Goal: Task Accomplishment & Management: Manage account settings

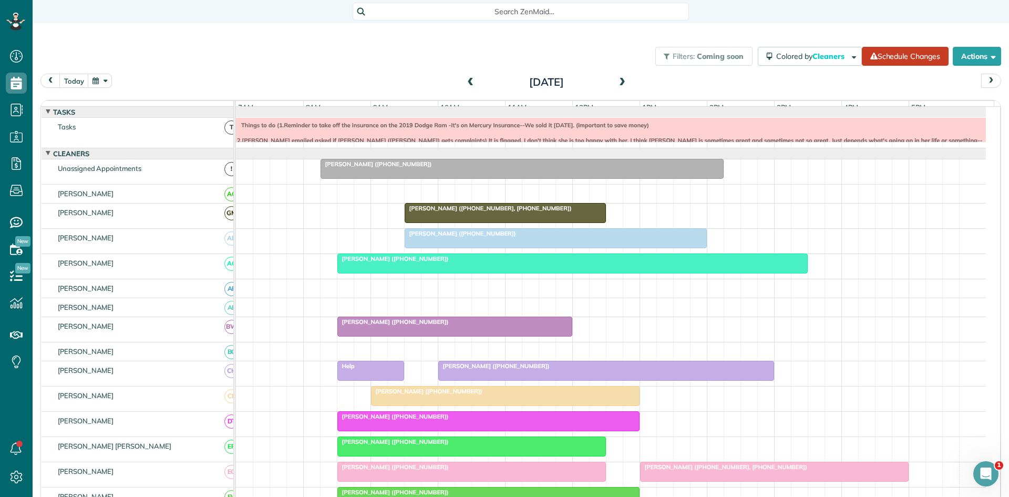
scroll to position [5, 5]
click at [477, 237] on span "[PERSON_NAME] ([PHONE_NUMBER])" at bounding box center [460, 233] width 112 height 7
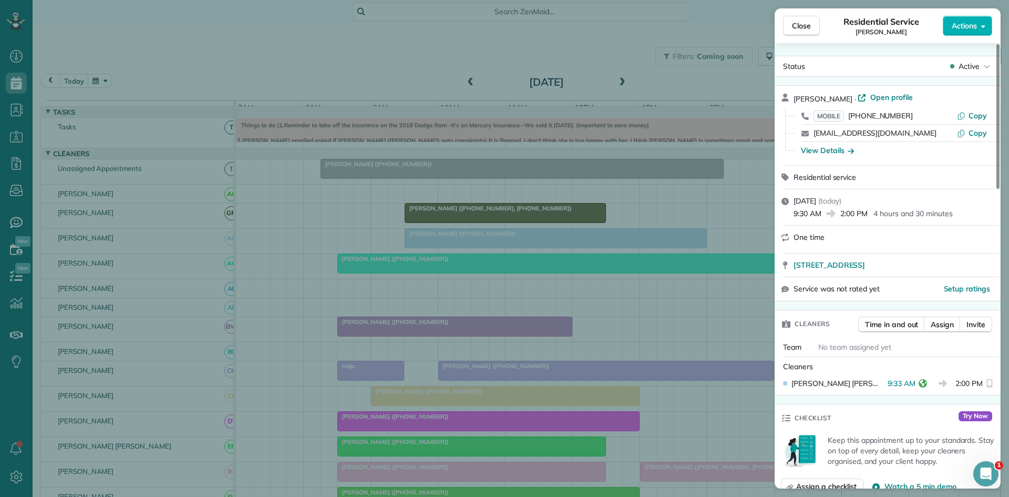
click at [331, 181] on div "Close Residential Service Sonja Ryberg Actions Status Active Sonja Ryberg · Ope…" at bounding box center [504, 248] width 1009 height 497
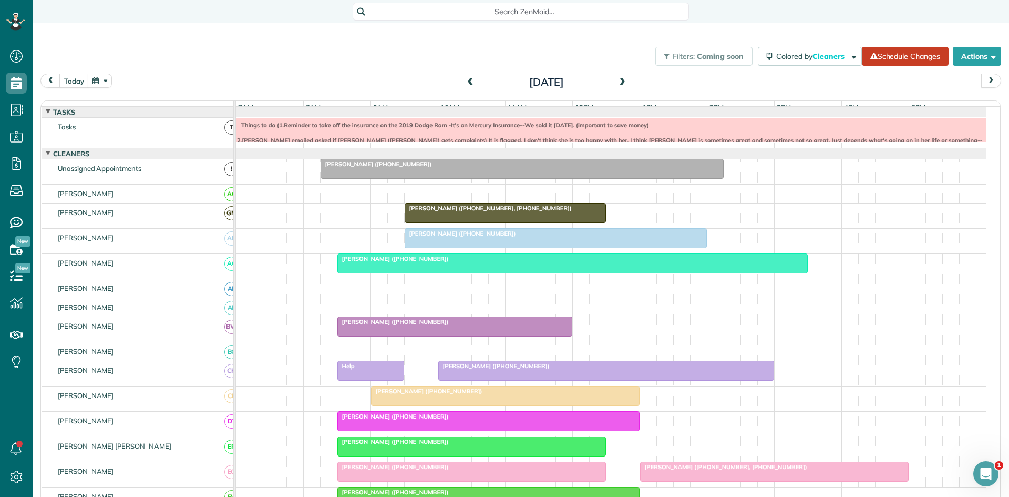
click at [428, 273] on div at bounding box center [572, 263] width 469 height 19
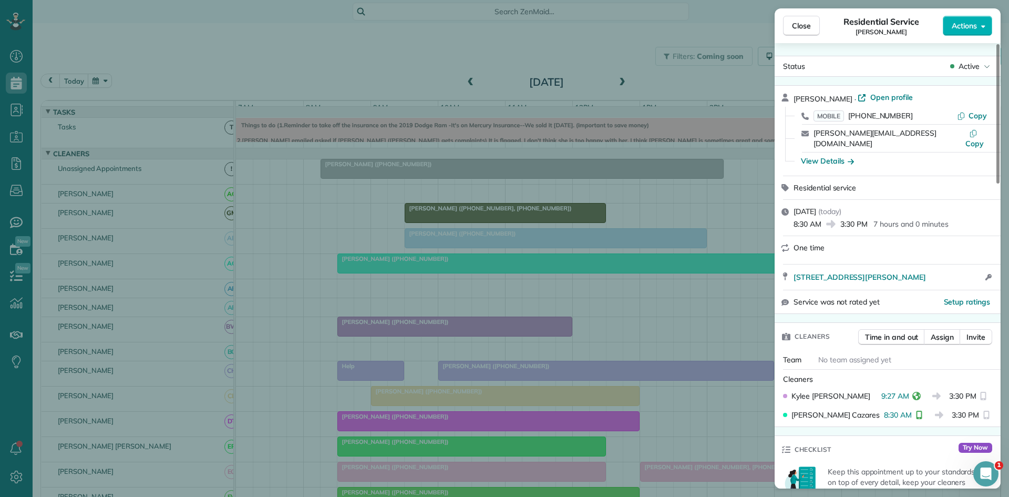
click at [356, 235] on div "Close Residential Service Debbie Klingelhofer Actions Status Active Debbie Klin…" at bounding box center [504, 248] width 1009 height 497
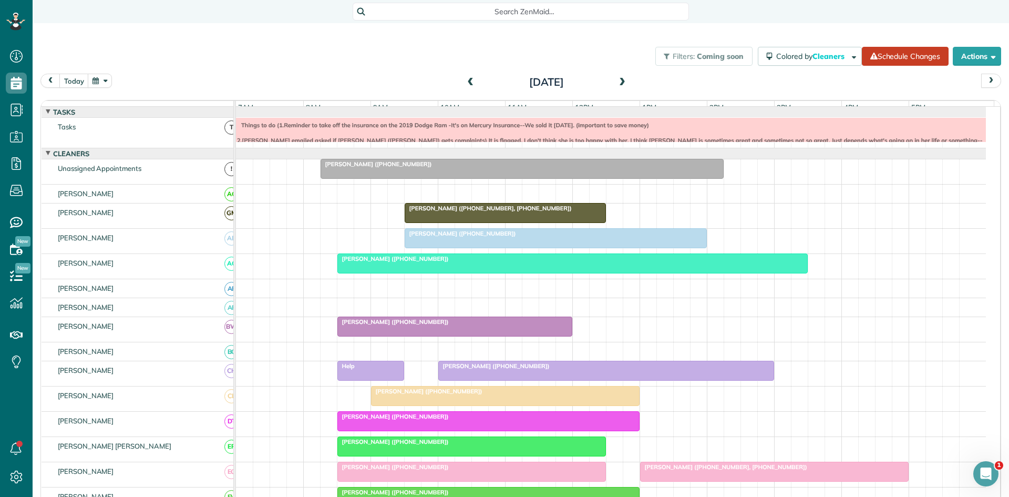
click at [387, 336] on div at bounding box center [455, 326] width 234 height 19
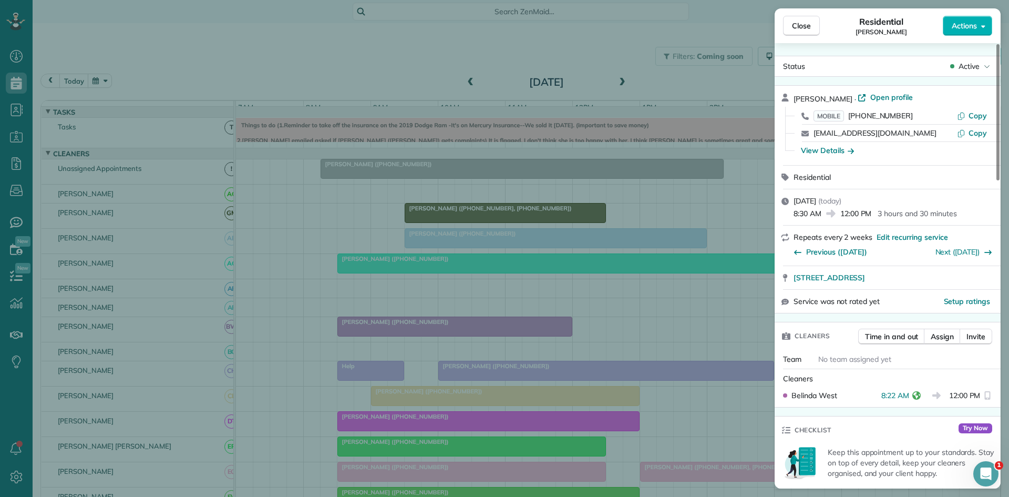
click at [357, 283] on div "Close Residential Laura Perry Actions Status Active Laura Perry · Open profile …" at bounding box center [504, 248] width 1009 height 497
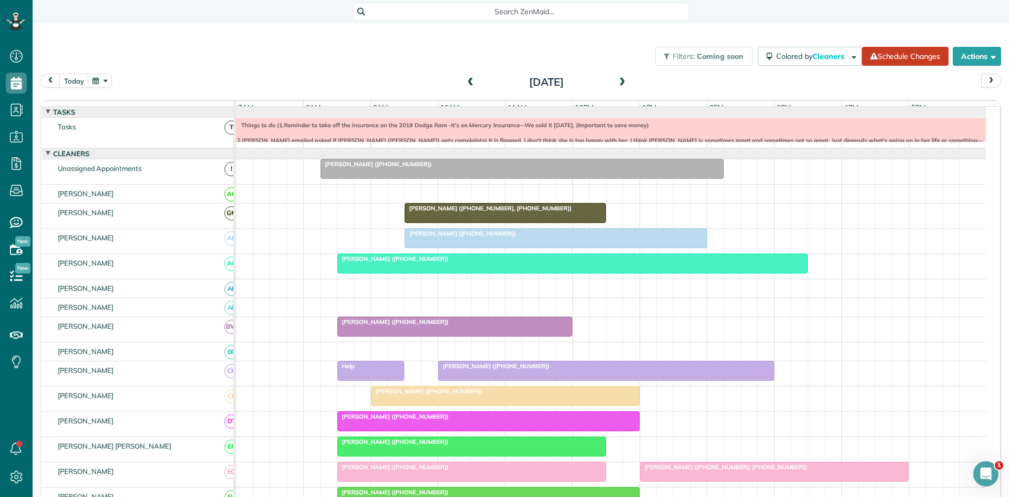
click at [352, 378] on div at bounding box center [371, 370] width 66 height 19
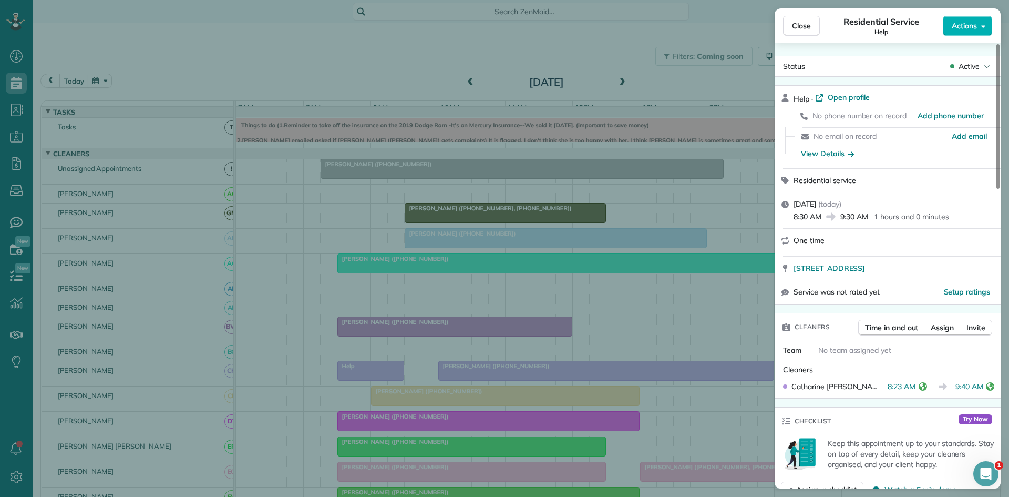
click at [441, 305] on div "Close Residential Service Help Actions Status Active Help · Open profile No pho…" at bounding box center [504, 248] width 1009 height 497
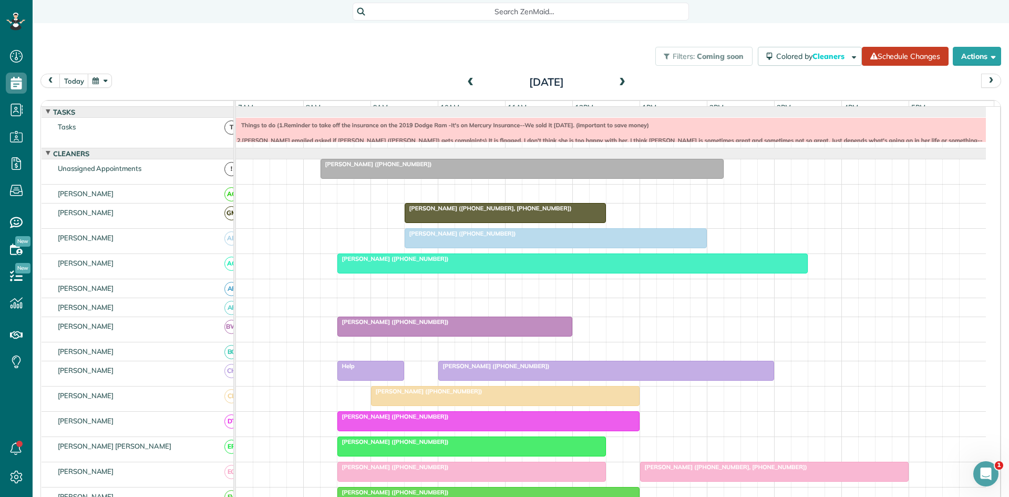
click at [460, 379] on div at bounding box center [606, 370] width 335 height 19
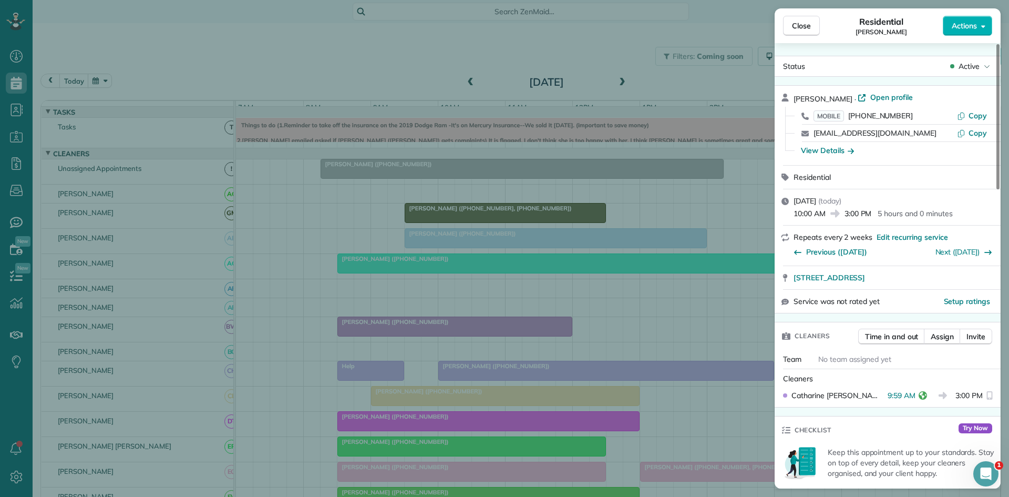
click at [381, 281] on div "Close Residential Nyki Crymes Actions Status Active Nyki Crymes · Open profile …" at bounding box center [504, 248] width 1009 height 497
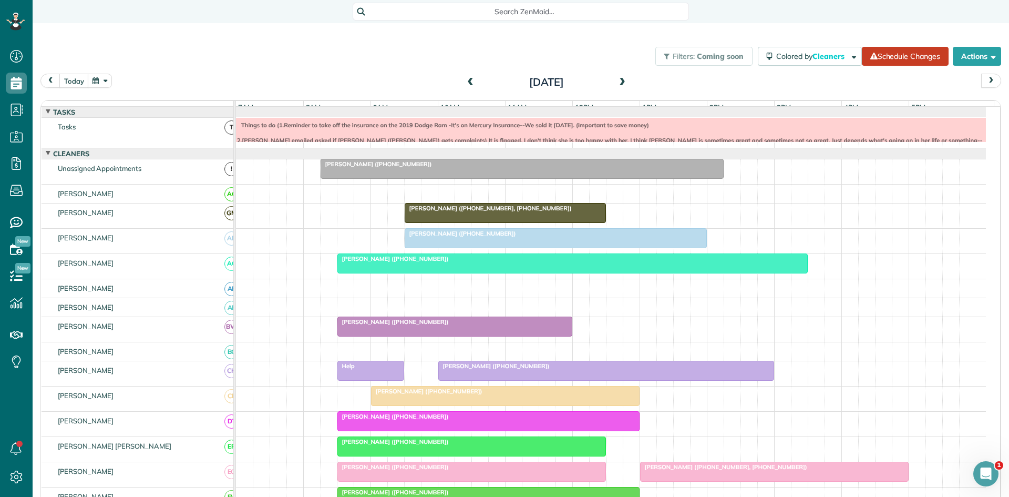
click at [398, 395] on span "[PERSON_NAME] ([PHONE_NUMBER])" at bounding box center [426, 390] width 112 height 7
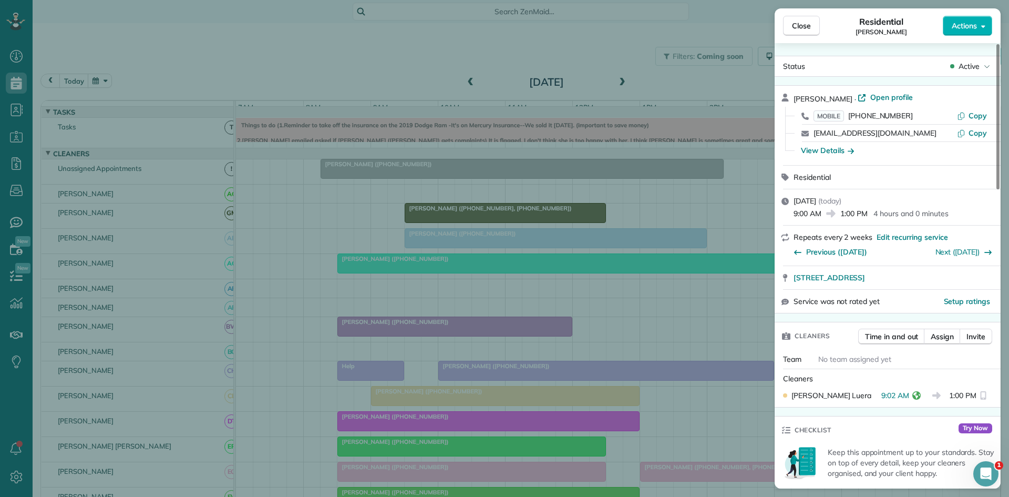
click at [429, 244] on div "Close Residential Nancy Contie Actions Status Active Nancy Contie · Open profil…" at bounding box center [504, 248] width 1009 height 497
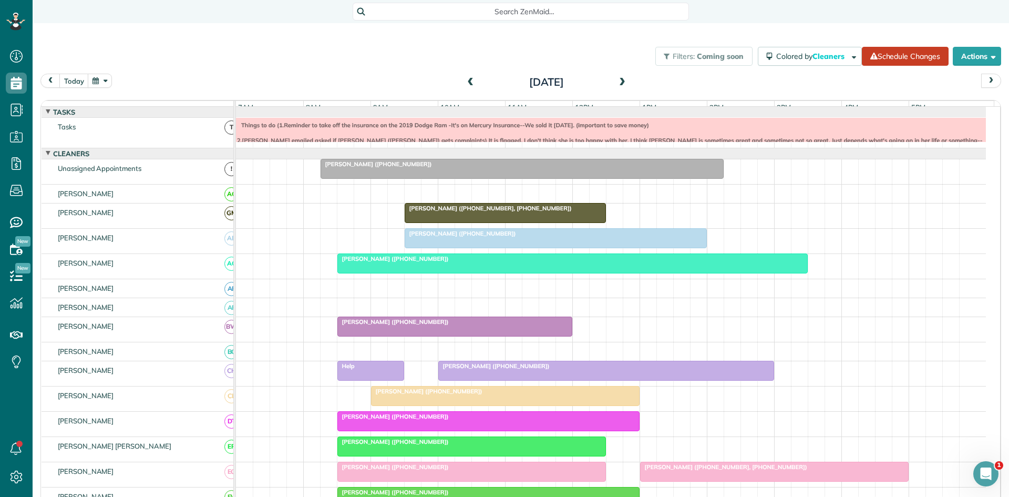
click at [376, 429] on div at bounding box center [488, 420] width 301 height 19
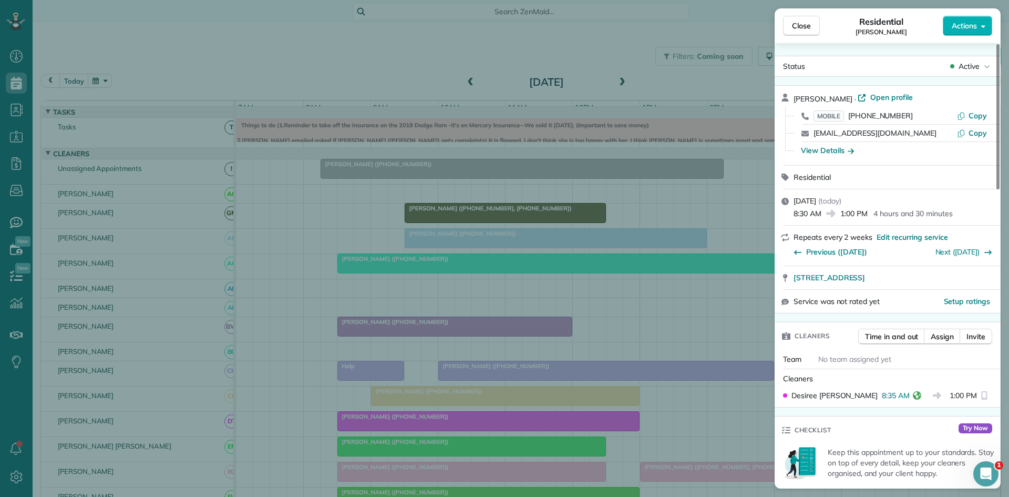
click at [460, 370] on div "Close Residential Liz Smith Actions Status Active Liz Smith · Open profile MOBI…" at bounding box center [504, 248] width 1009 height 497
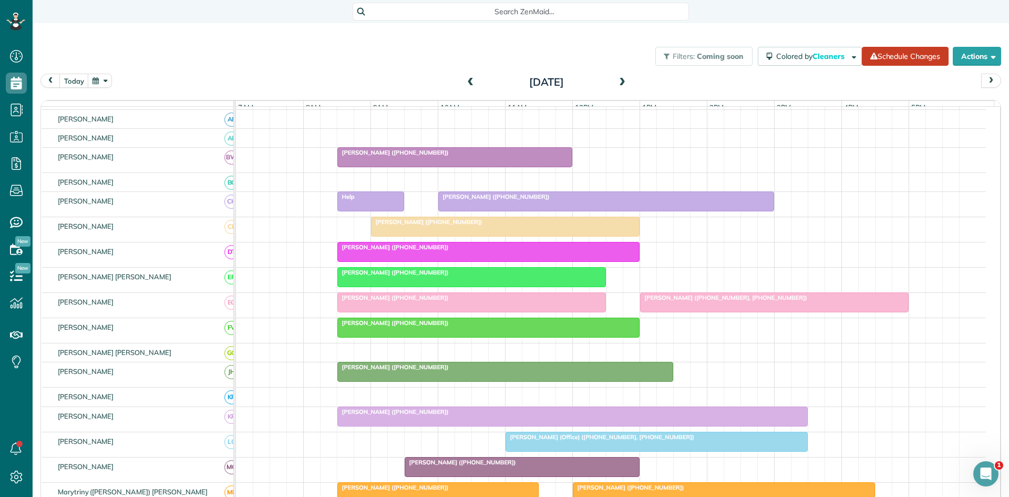
scroll to position [175, 0]
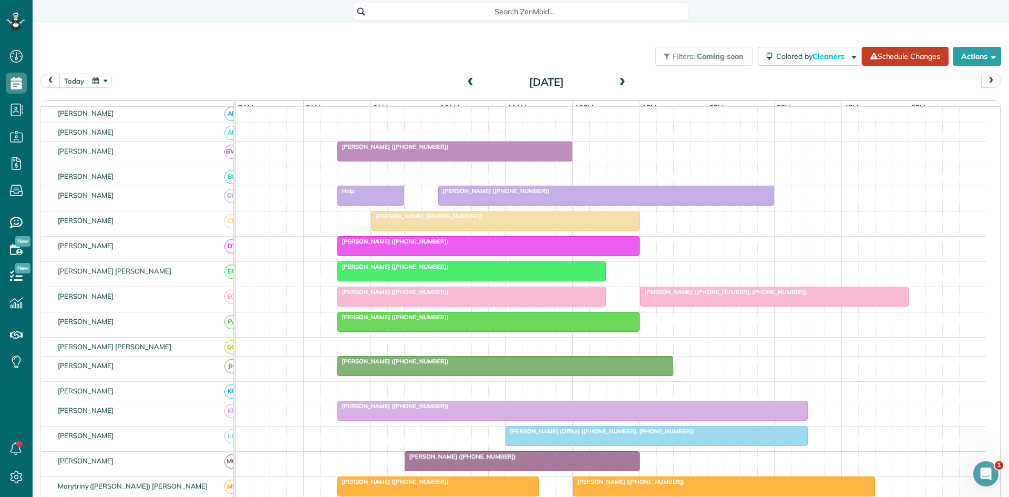
click at [385, 270] on span "[PERSON_NAME] ([PHONE_NUMBER])" at bounding box center [393, 266] width 112 height 7
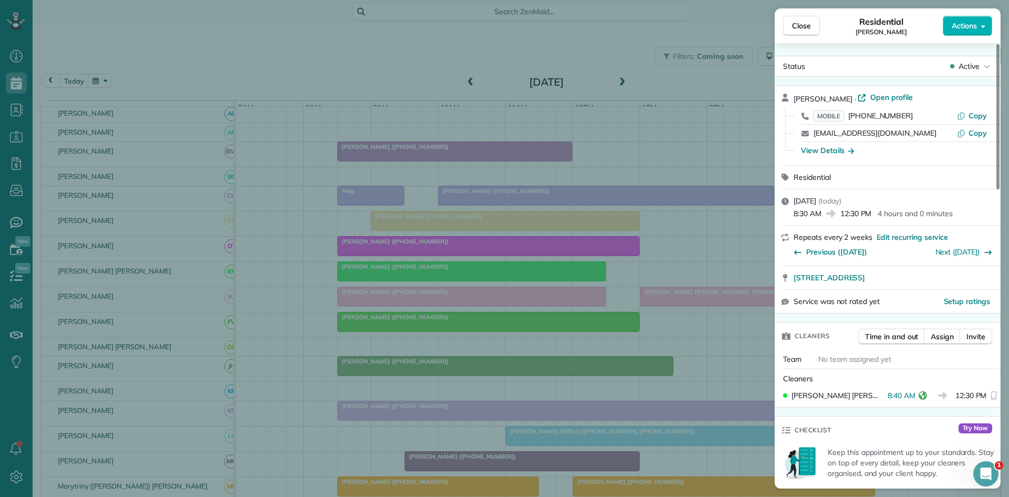
click at [456, 331] on div "Close Residential Michelle Kempe Actions Status Active Michelle Kempe · Open pr…" at bounding box center [504, 248] width 1009 height 497
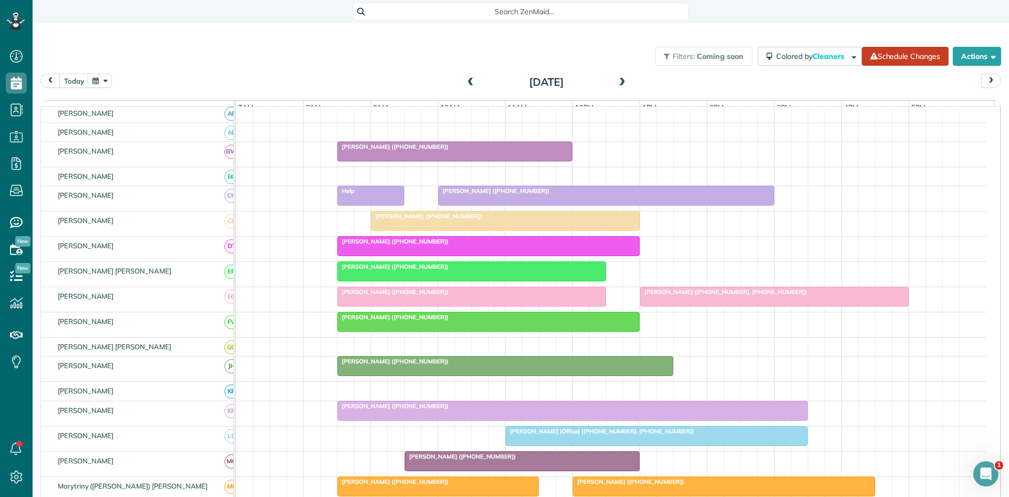
click at [399, 295] on span "[PERSON_NAME] ([PHONE_NUMBER])" at bounding box center [393, 291] width 112 height 7
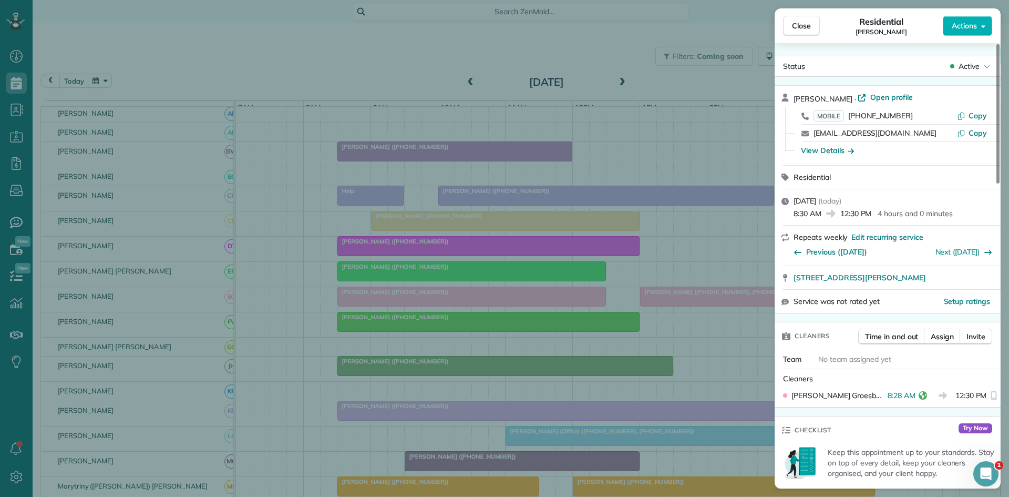
drag, startPoint x: 429, startPoint y: 215, endPoint x: 430, endPoint y: 224, distance: 8.4
click at [431, 215] on div "Close Residential Kim Sakovich Actions Status Active Kim Sakovich · Open profil…" at bounding box center [504, 248] width 1009 height 497
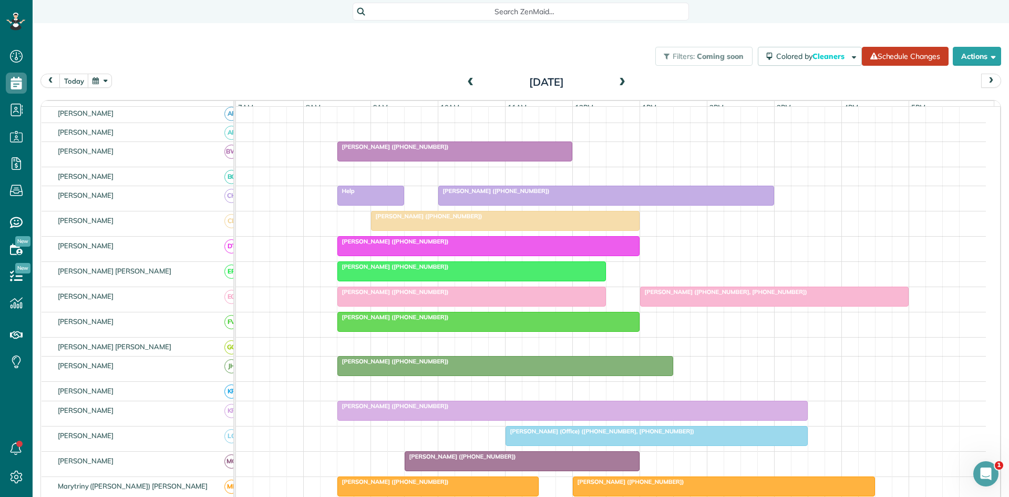
click at [406, 331] on div at bounding box center [488, 321] width 301 height 19
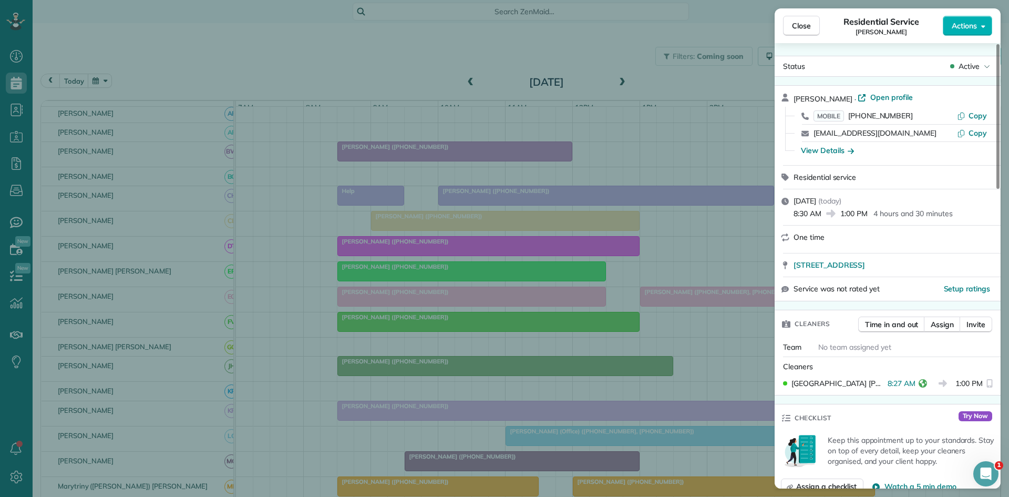
click at [467, 357] on div "Close Residential Service Bennett Riley Actions Status Active Bennett Riley · O…" at bounding box center [504, 248] width 1009 height 497
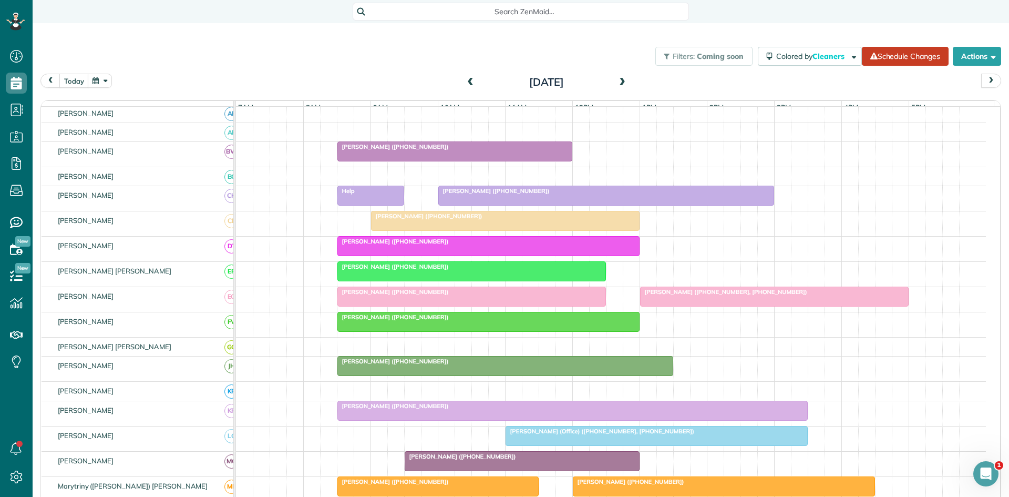
click at [354, 365] on span "[PERSON_NAME] ([PHONE_NUMBER])" at bounding box center [393, 360] width 112 height 7
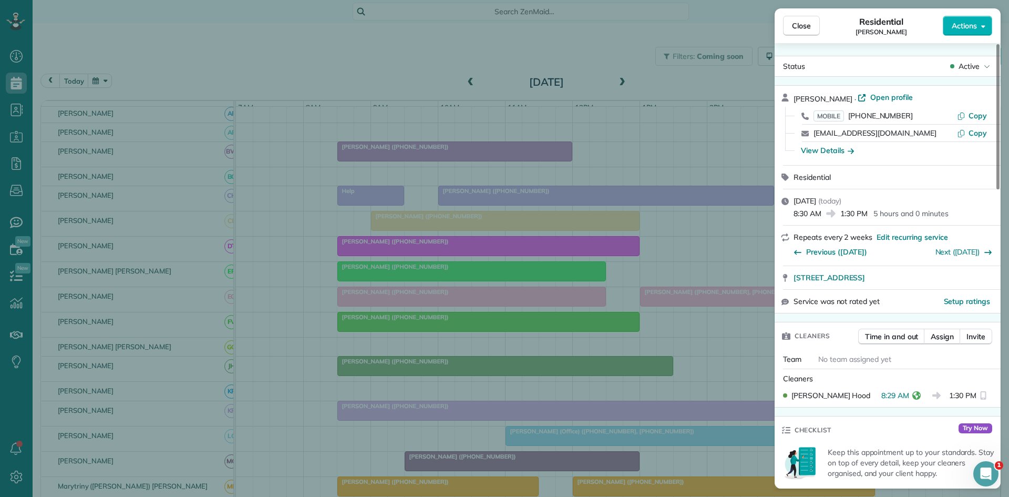
click at [480, 431] on div "Close Residential Dorothy Bakintas Actions Status Active Dorothy Bakintas · Ope…" at bounding box center [504, 248] width 1009 height 497
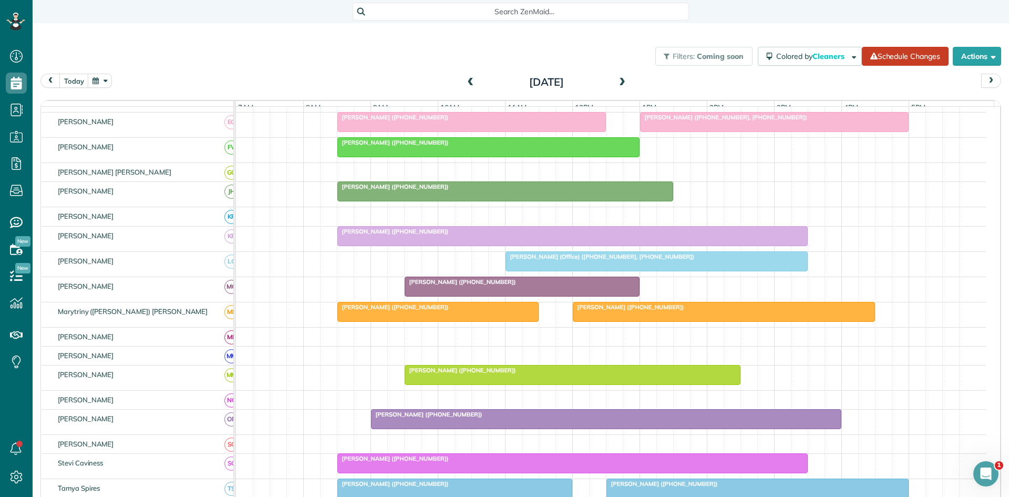
scroll to position [350, 0]
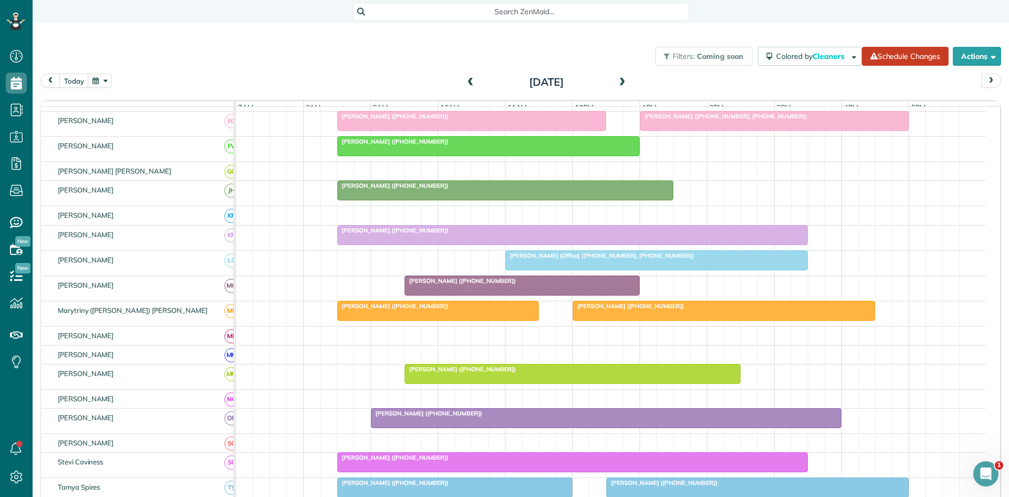
click at [373, 244] on div at bounding box center [572, 234] width 469 height 19
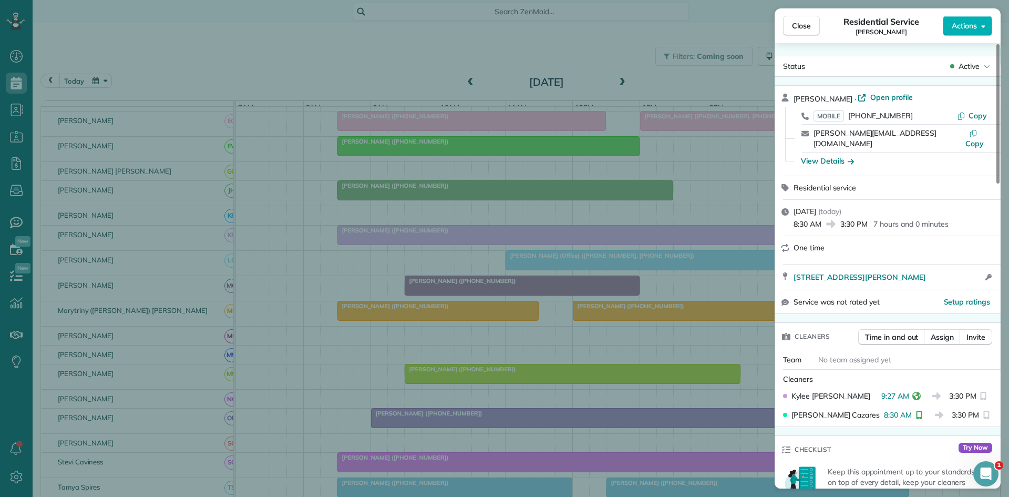
click at [419, 366] on div "Close Residential Service Debbie Klingelhofer Actions Status Active Debbie Klin…" at bounding box center [504, 248] width 1009 height 497
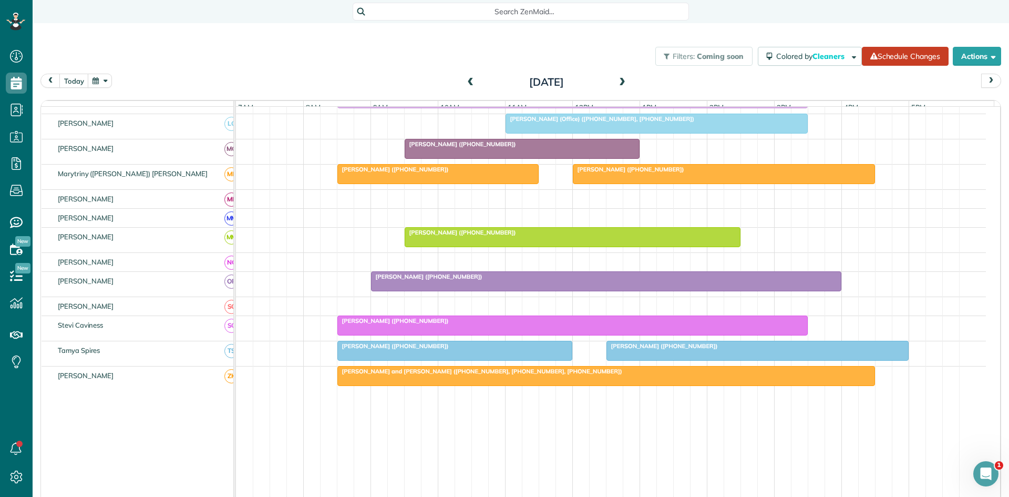
scroll to position [494, 0]
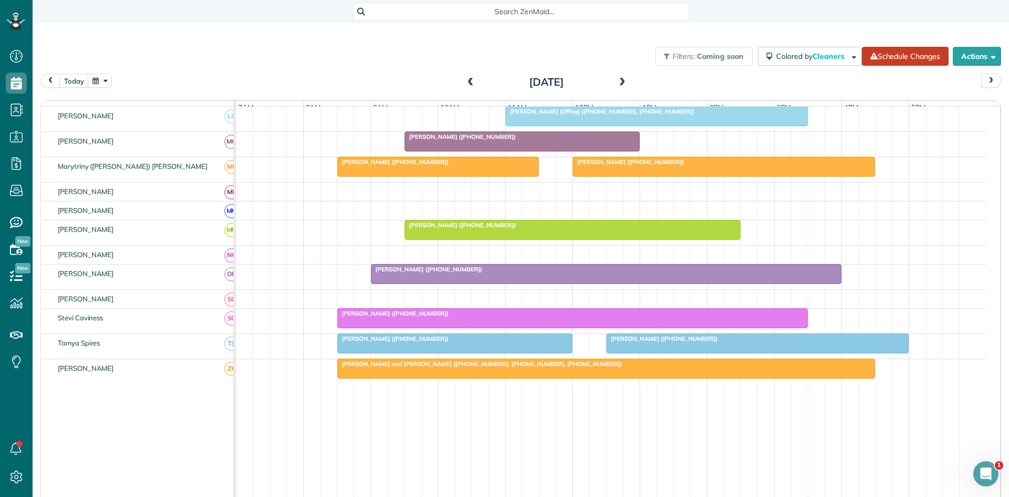
click at [536, 115] on span "Phillip Gracia (Office) (+18174464777, +18174018953)" at bounding box center [600, 111] width 190 height 7
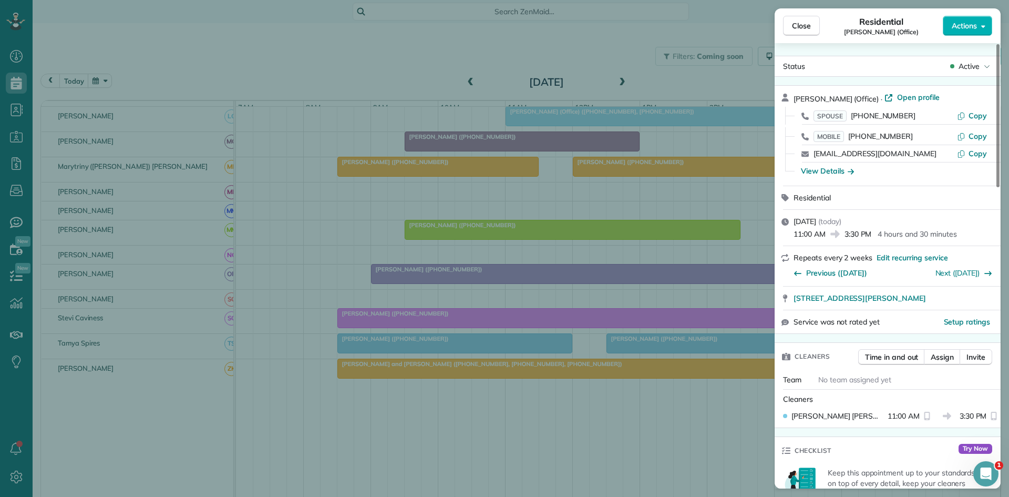
click at [526, 244] on div "Close Residential Phillip Gracia (Office) Actions Status Active Phillip Gracia …" at bounding box center [504, 248] width 1009 height 497
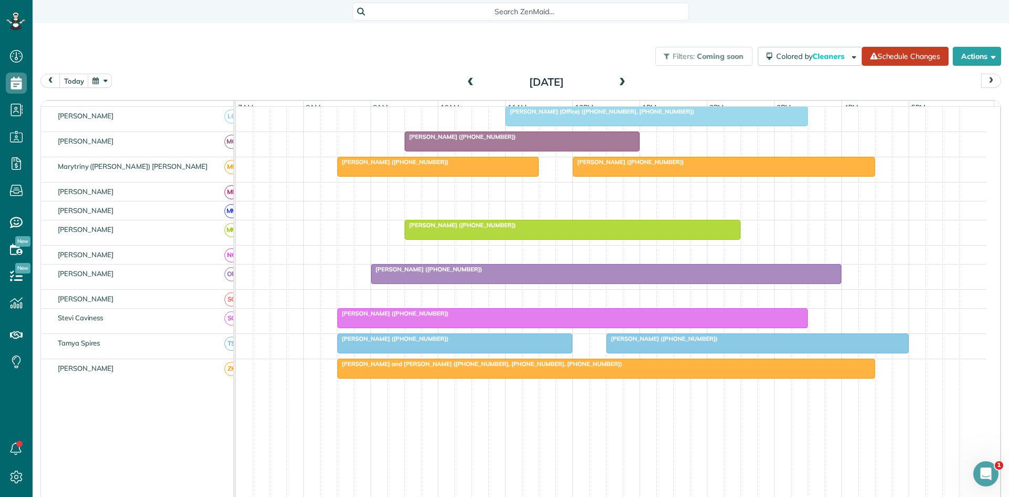
click at [434, 140] on span "[PERSON_NAME] ([PHONE_NUMBER])" at bounding box center [460, 136] width 112 height 7
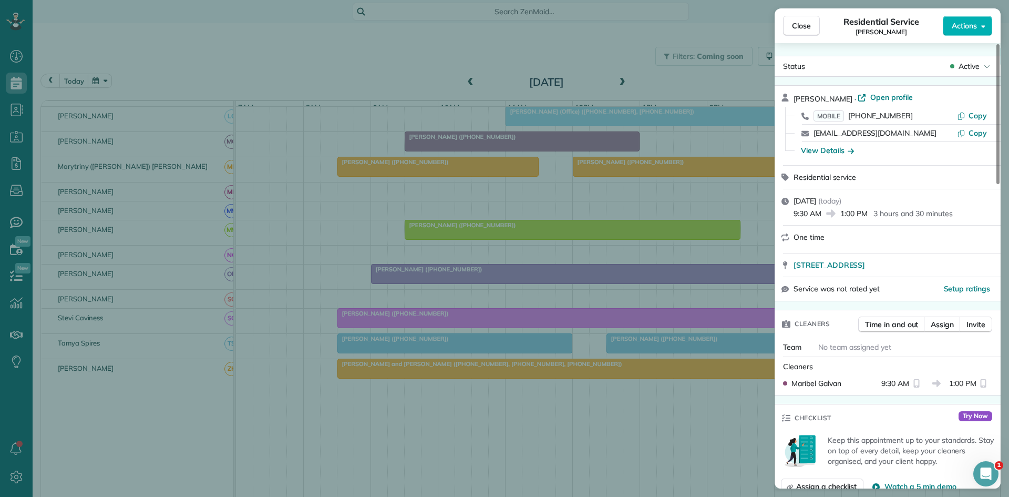
click at [437, 168] on div "Close Residential Service [PERSON_NAME] Actions Status Active [PERSON_NAME] · O…" at bounding box center [504, 248] width 1009 height 497
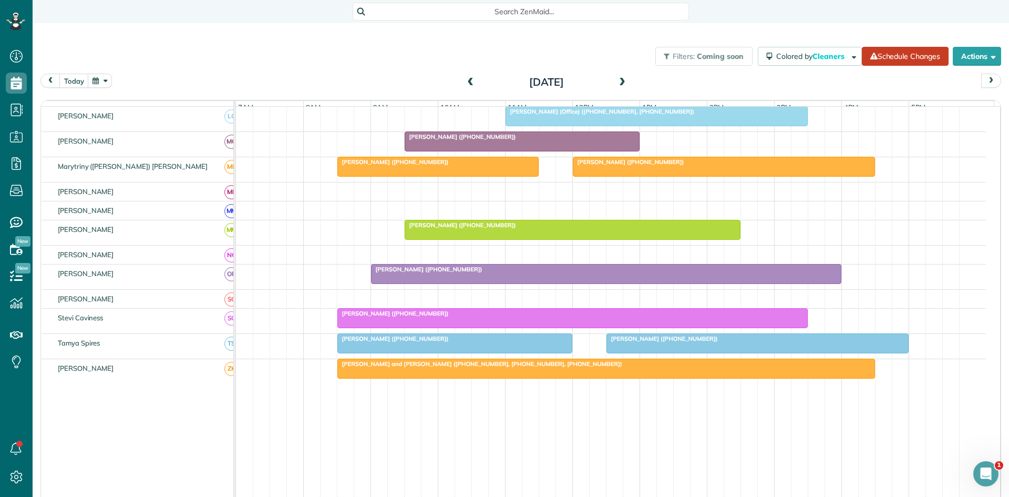
click at [434, 176] on div at bounding box center [438, 166] width 200 height 19
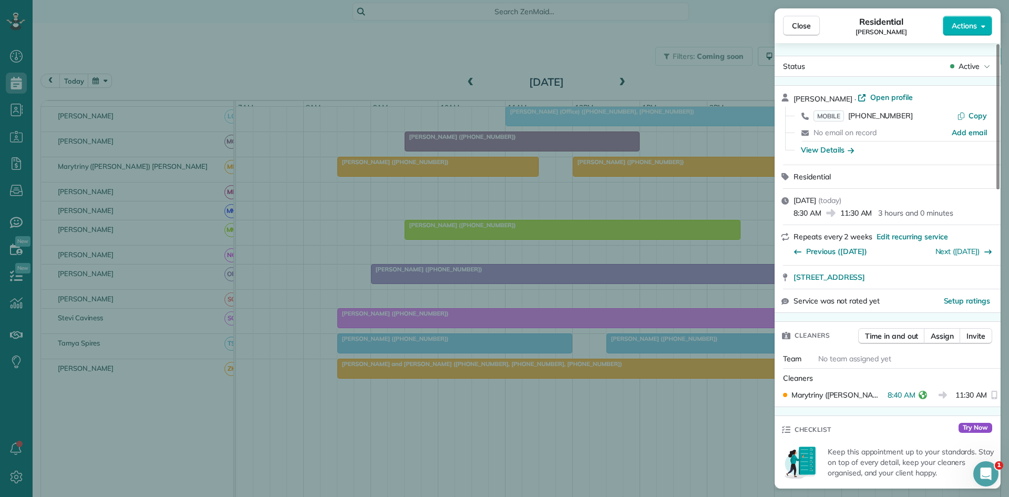
click at [472, 283] on div "Close Residential George Miller Actions Status Active George Miller · Open prof…" at bounding box center [504, 248] width 1009 height 497
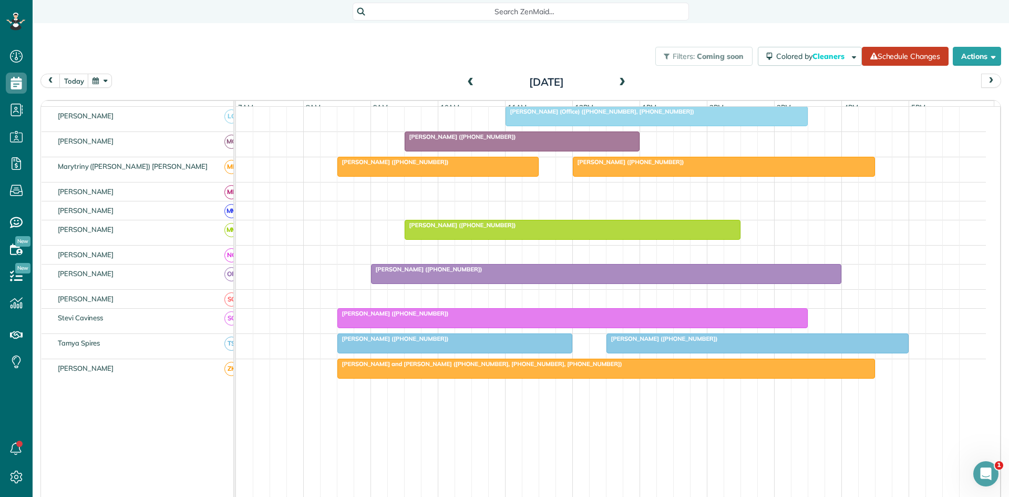
click at [432, 273] on div "[PERSON_NAME] ([PHONE_NUMBER])" at bounding box center [606, 268] width 464 height 7
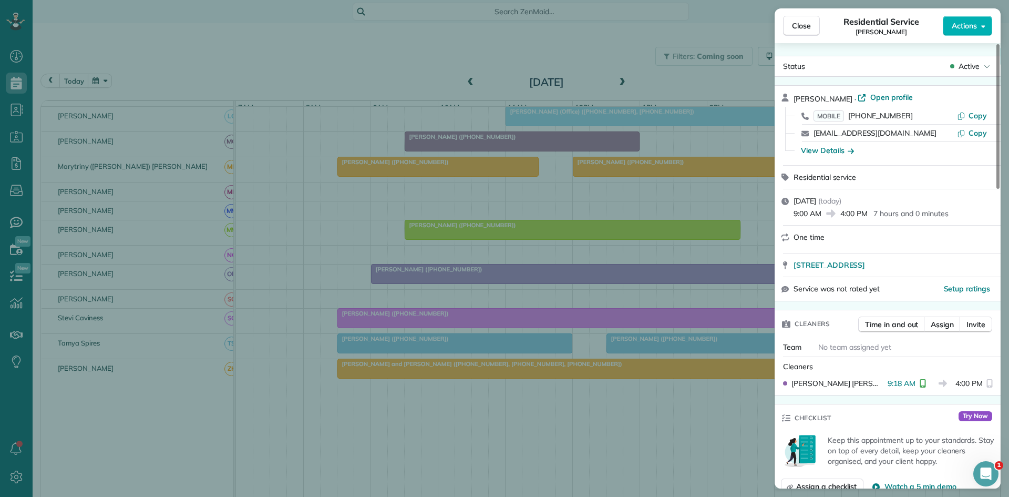
click at [410, 345] on div "Close Residential Service Brian Benton Actions Status Active Brian Benton · Ope…" at bounding box center [504, 248] width 1009 height 497
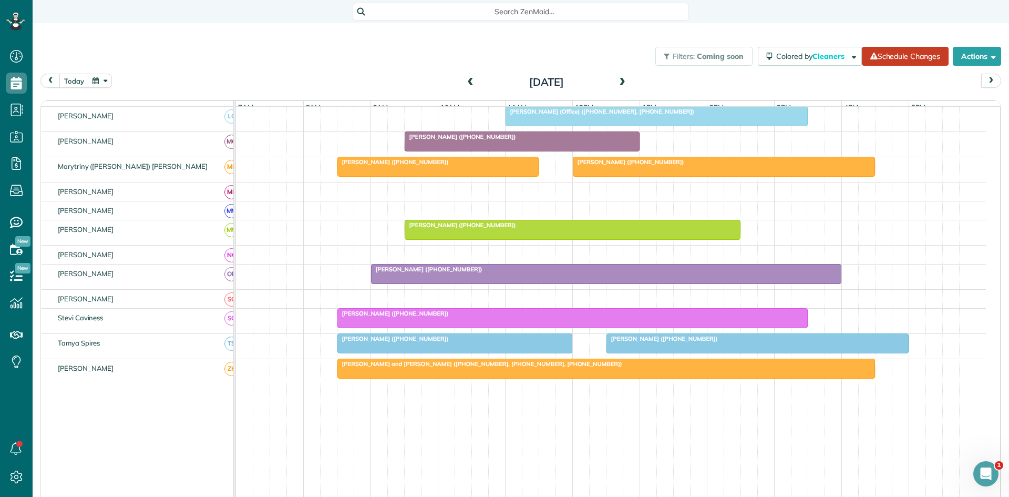
click at [400, 325] on div at bounding box center [572, 317] width 469 height 19
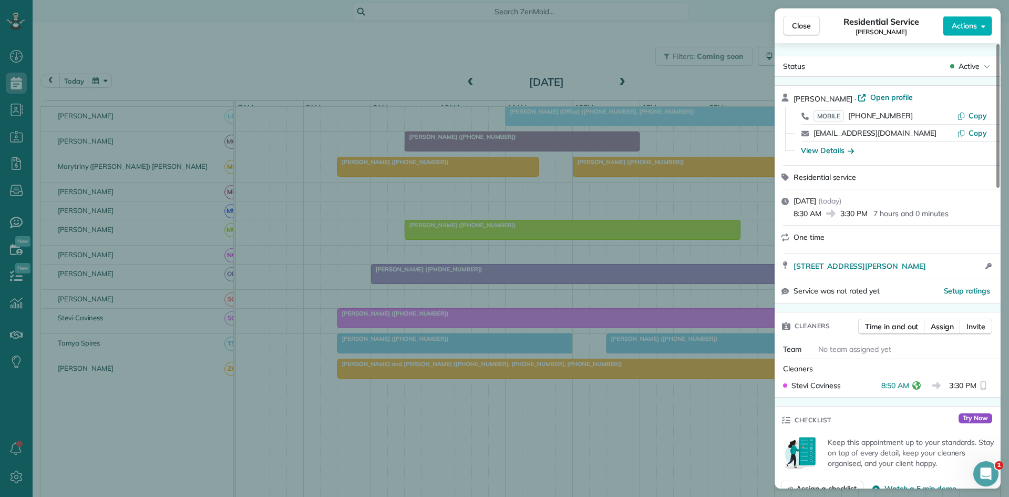
click at [406, 367] on div "Close Residential Service Kiandra King Actions Status Active Kiandra King · Ope…" at bounding box center [504, 248] width 1009 height 497
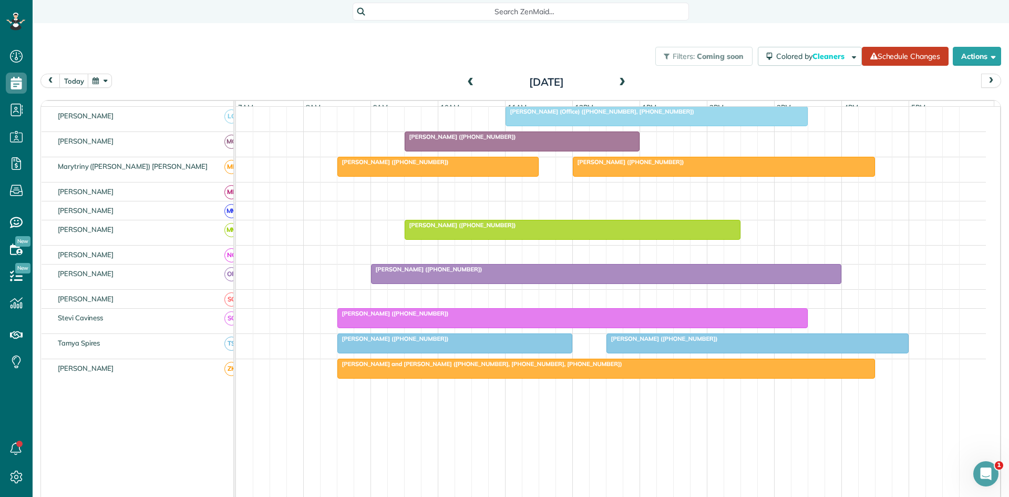
click at [390, 342] on div "[PERSON_NAME] ([PHONE_NUMBER])" at bounding box center [454, 338] width 229 height 7
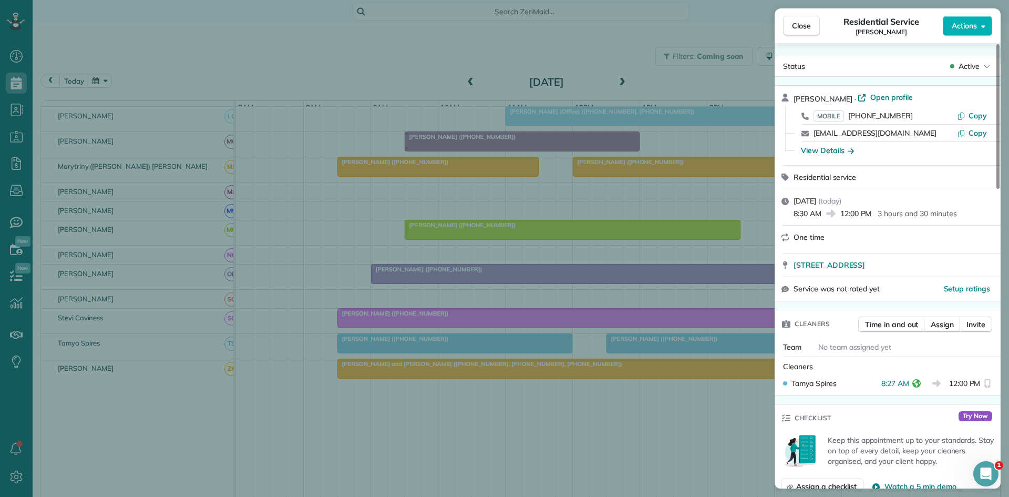
click at [462, 197] on div "Close Residential Service Tracey Smith Actions Status Active Tracey Smith · Ope…" at bounding box center [504, 248] width 1009 height 497
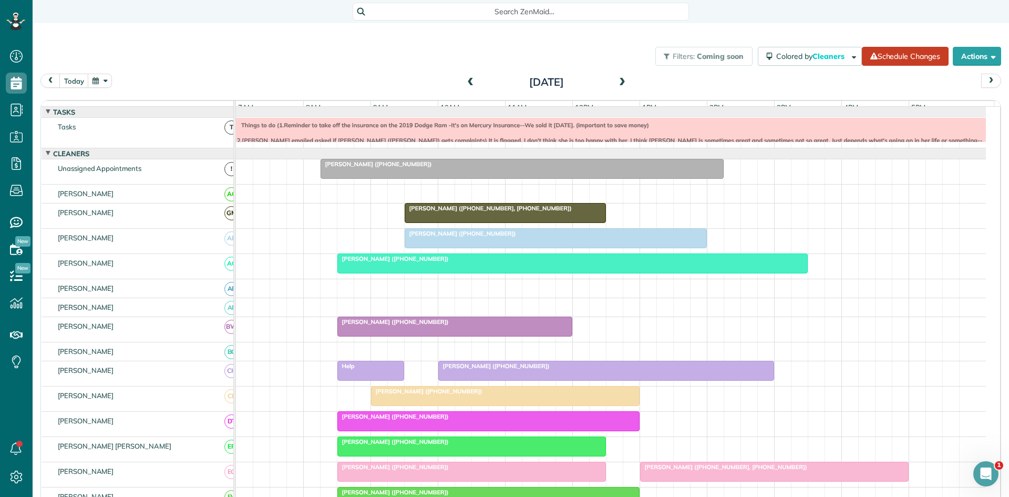
click at [477, 212] on span "Allan Becker (+15126230917, +18175165172)" at bounding box center [488, 207] width 168 height 7
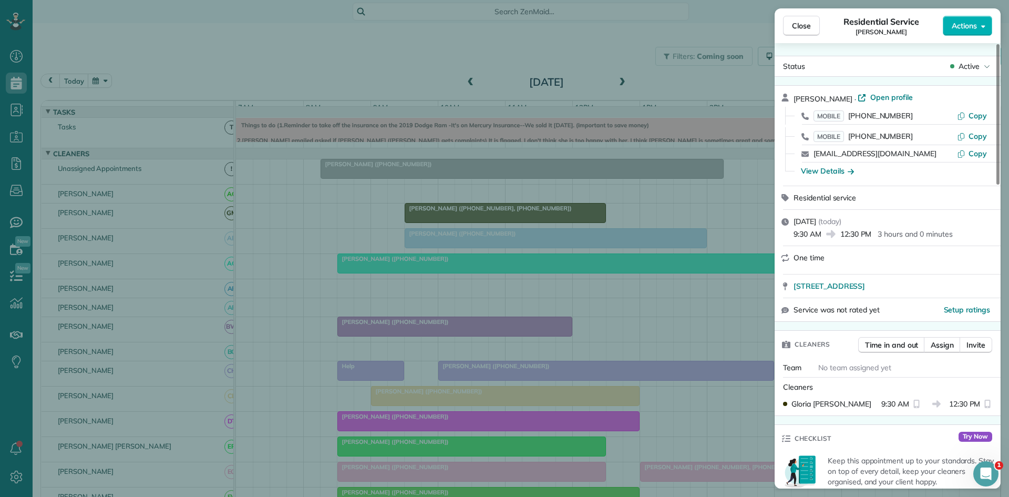
click at [591, 109] on div "Close Residential Service Allan Becker Actions Status Active Allan Becker · Ope…" at bounding box center [504, 248] width 1009 height 497
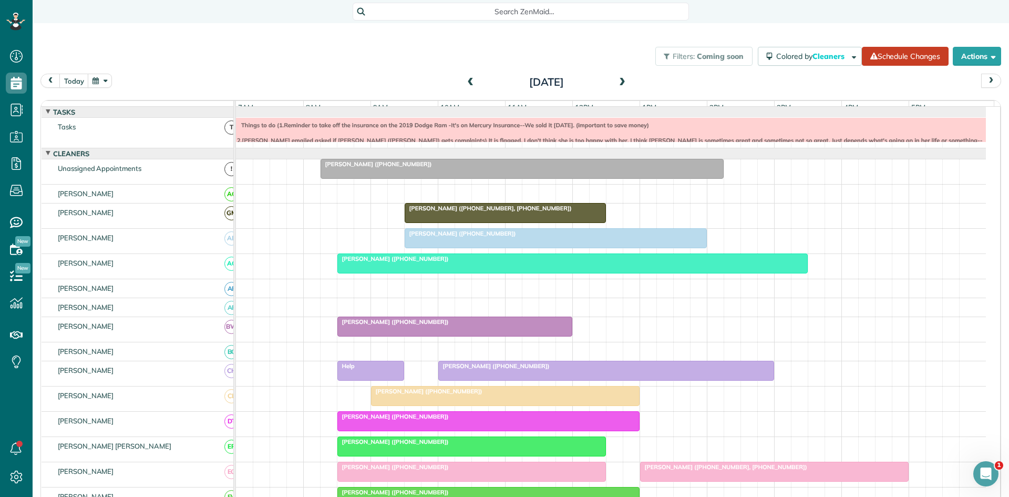
click at [616, 84] on span at bounding box center [622, 82] width 12 height 9
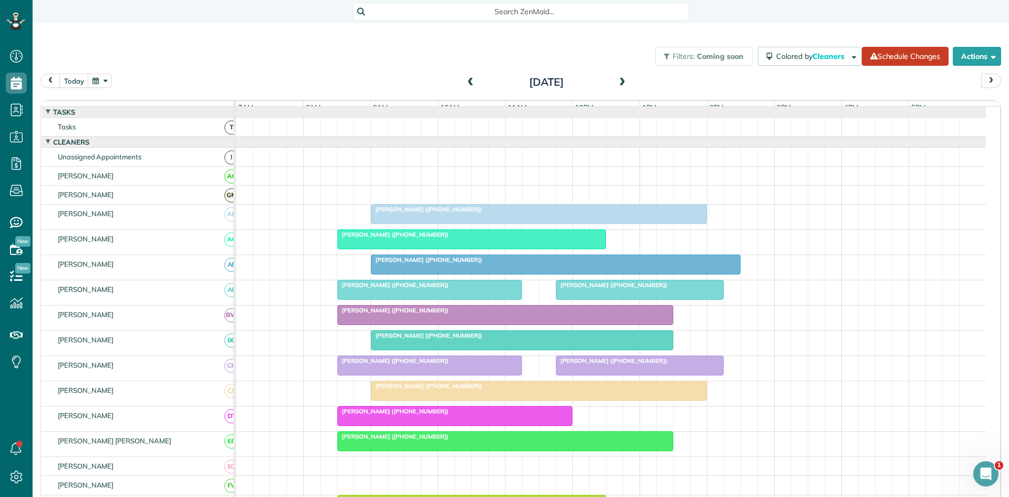
click at [620, 88] on span at bounding box center [622, 83] width 12 height 16
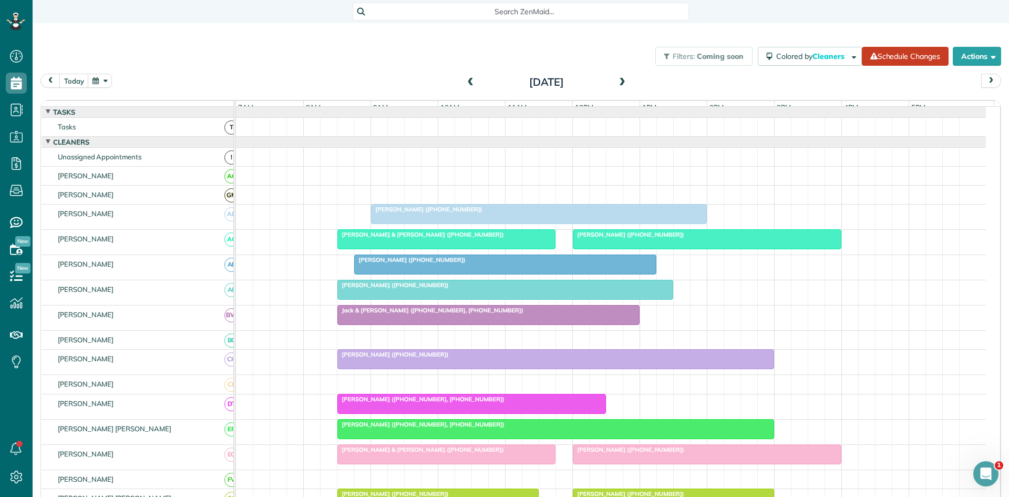
click at [368, 288] on div "Stacy Harvey (+18173000595)" at bounding box center [504, 284] width 329 height 7
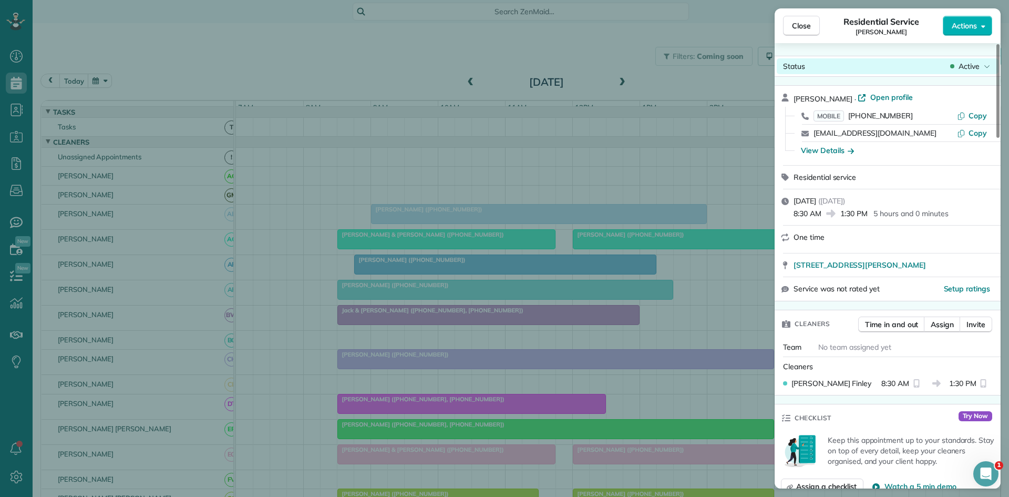
click at [958, 68] on span "Active" at bounding box center [968, 66] width 21 height 11
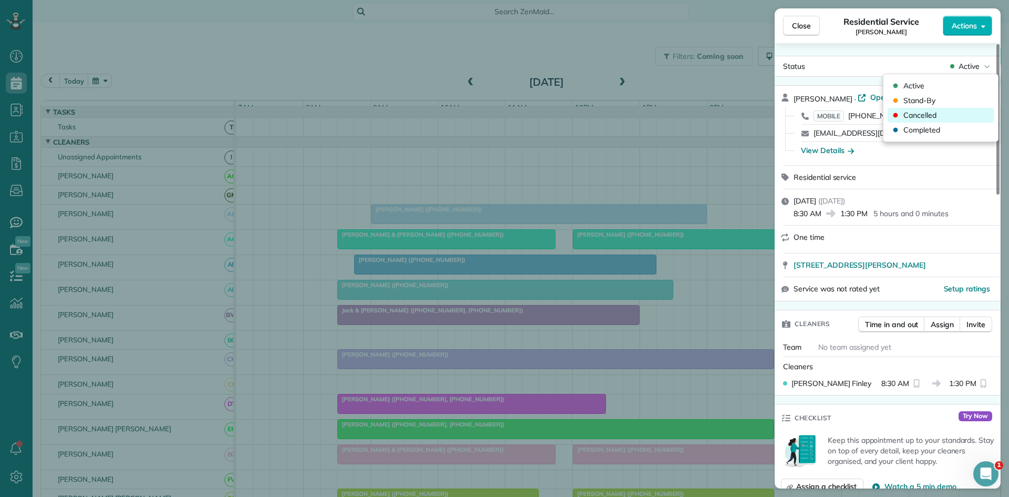
click at [934, 110] on span "Cancelled" at bounding box center [919, 115] width 33 height 11
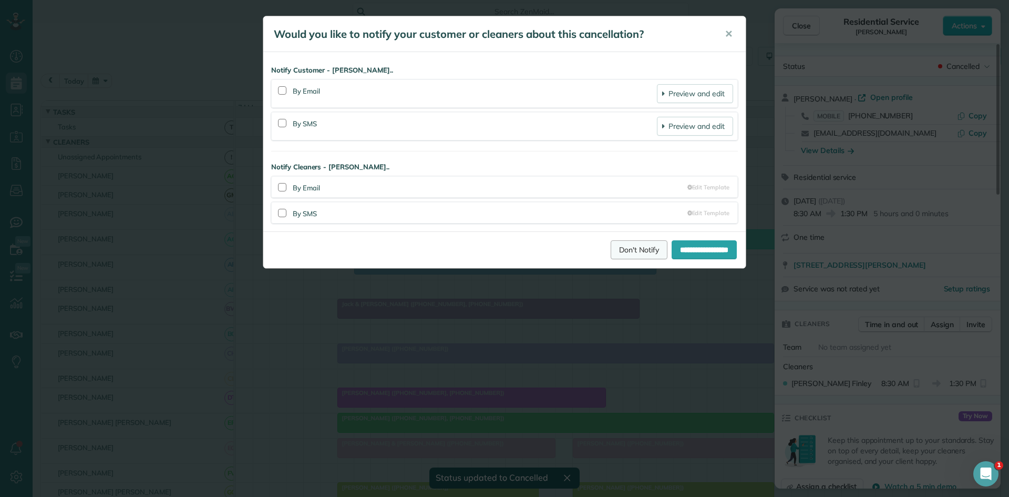
click at [618, 249] on link "Don't Notify" at bounding box center [639, 249] width 57 height 19
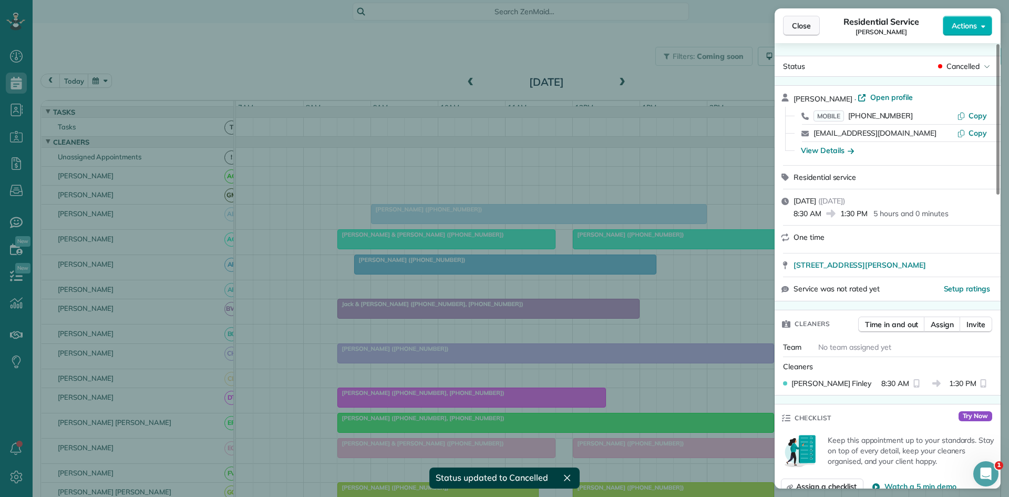
click at [815, 26] on button "Close" at bounding box center [801, 26] width 37 height 20
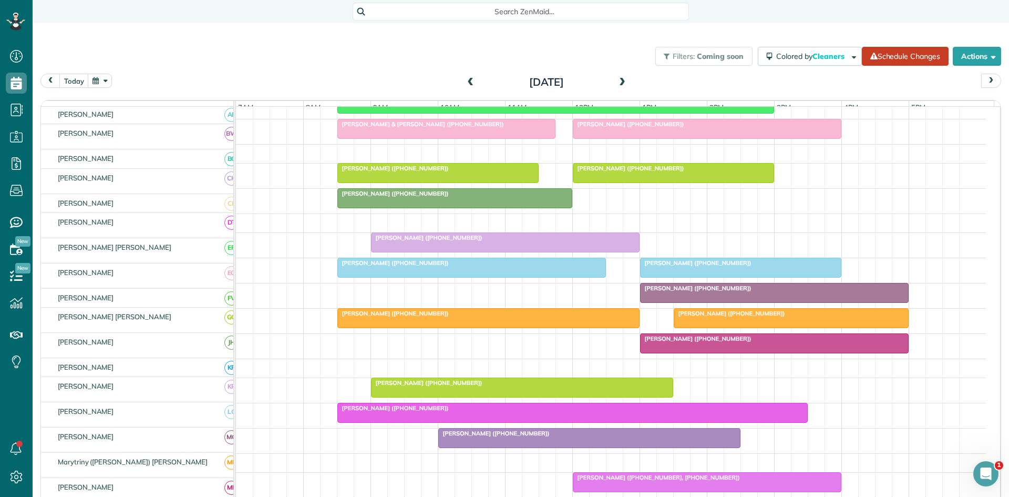
scroll to position [350, 0]
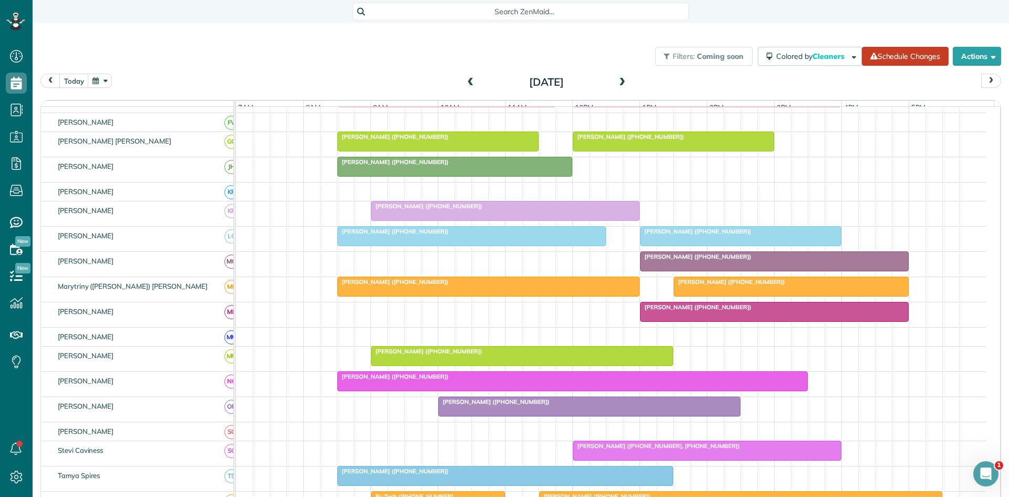
click at [465, 87] on span at bounding box center [471, 83] width 12 height 16
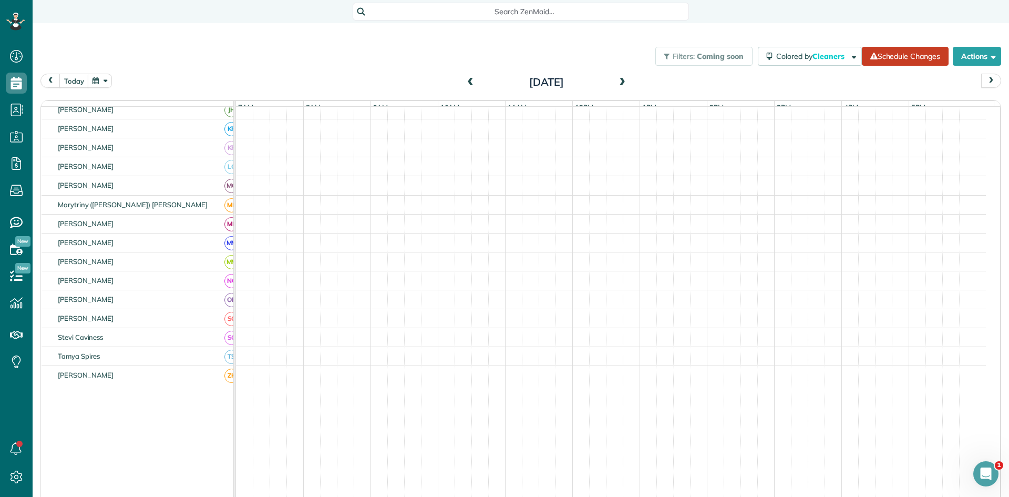
click at [465, 87] on span at bounding box center [471, 83] width 12 height 16
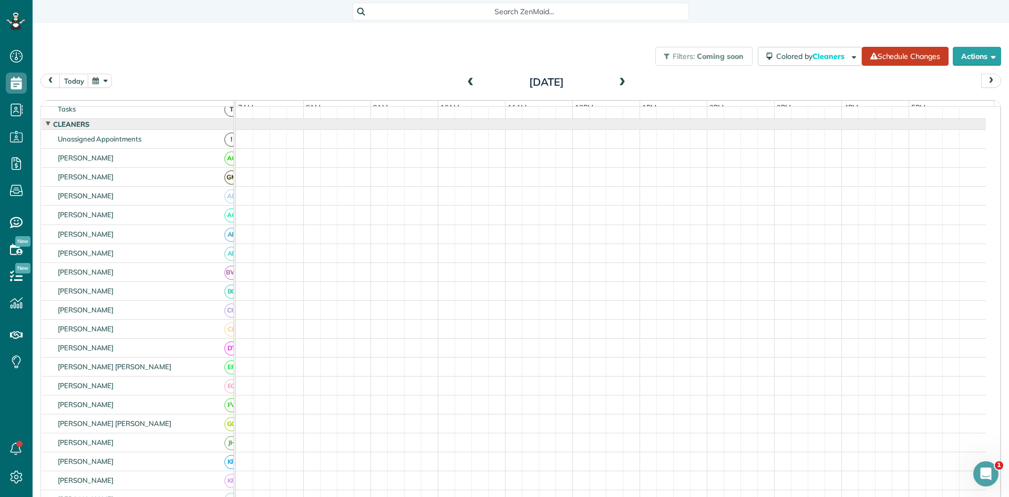
scroll to position [0, 0]
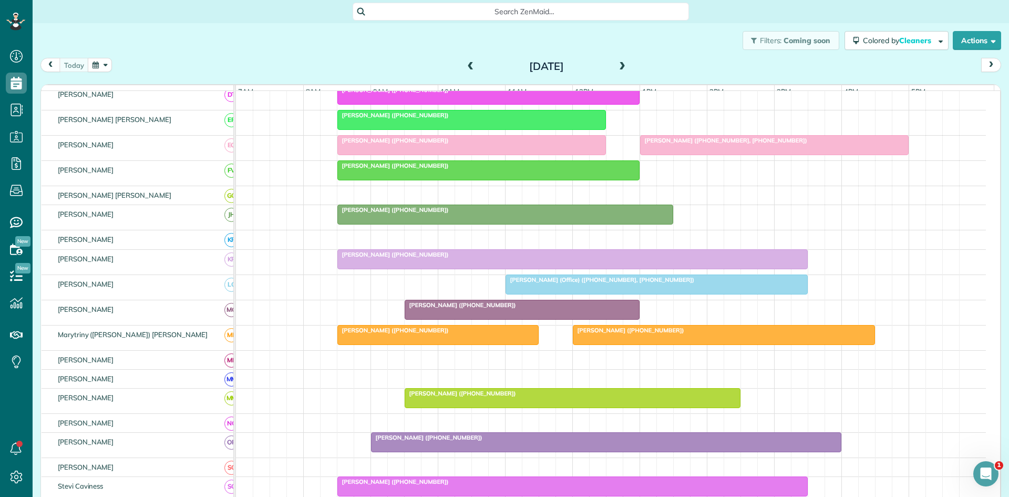
scroll to position [321, 0]
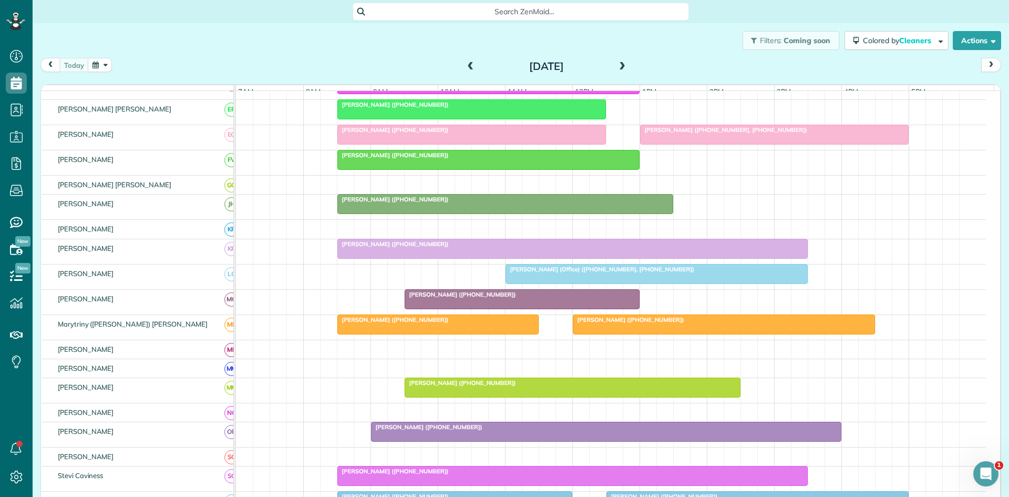
click at [429, 298] on span "[PERSON_NAME] ([PHONE_NUMBER])" at bounding box center [460, 294] width 112 height 7
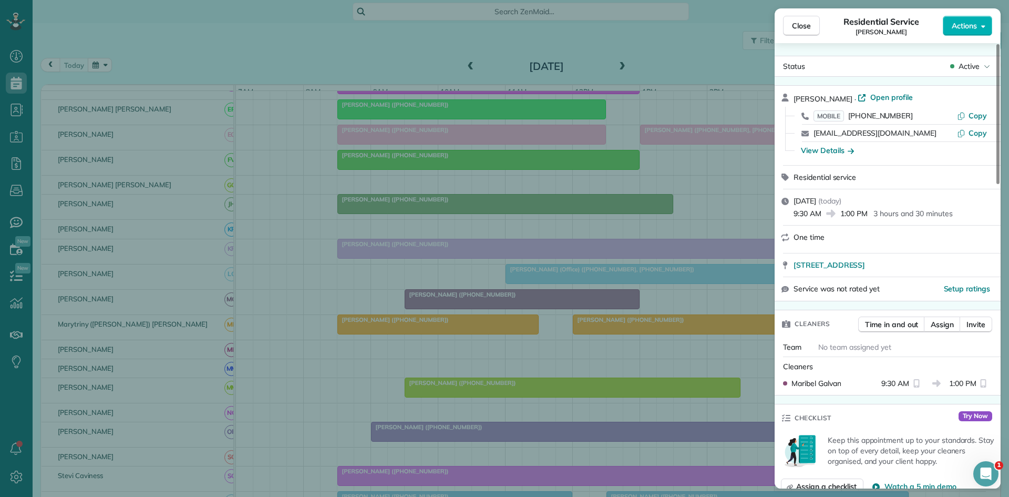
click at [711, 366] on div "Close Residential Service [PERSON_NAME] Actions Status Active [PERSON_NAME] · O…" at bounding box center [504, 248] width 1009 height 497
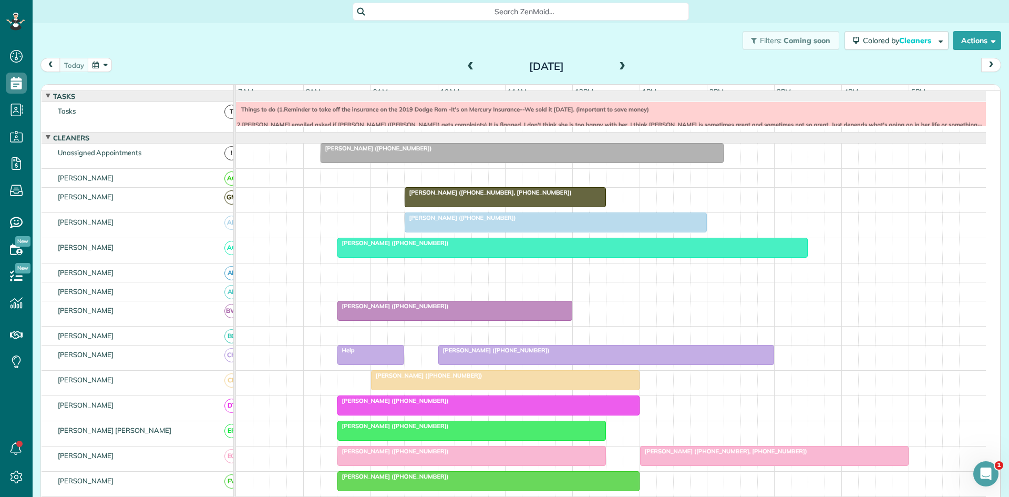
click at [618, 67] on span at bounding box center [622, 66] width 12 height 9
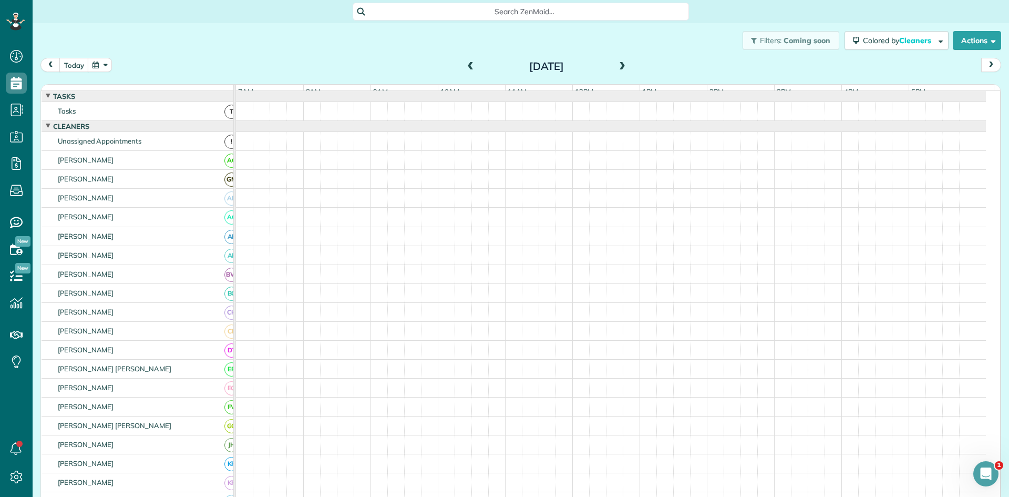
click at [618, 68] on span at bounding box center [622, 66] width 12 height 9
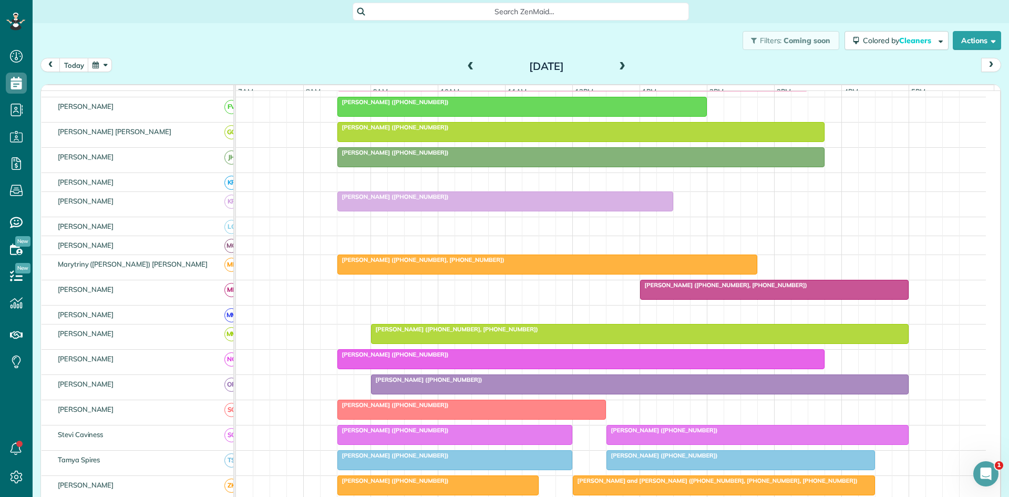
scroll to position [499, 0]
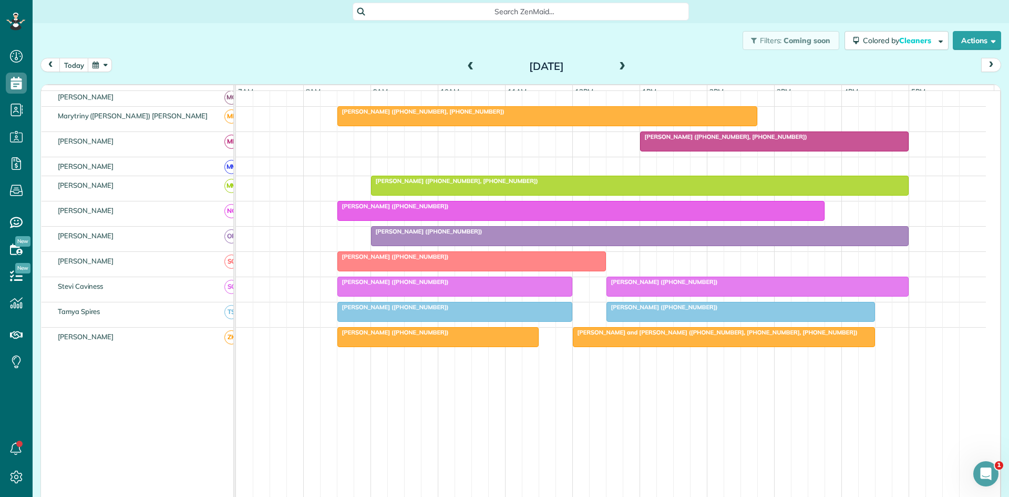
click at [412, 210] on span "[PERSON_NAME] ([PHONE_NUMBER])" at bounding box center [393, 205] width 112 height 7
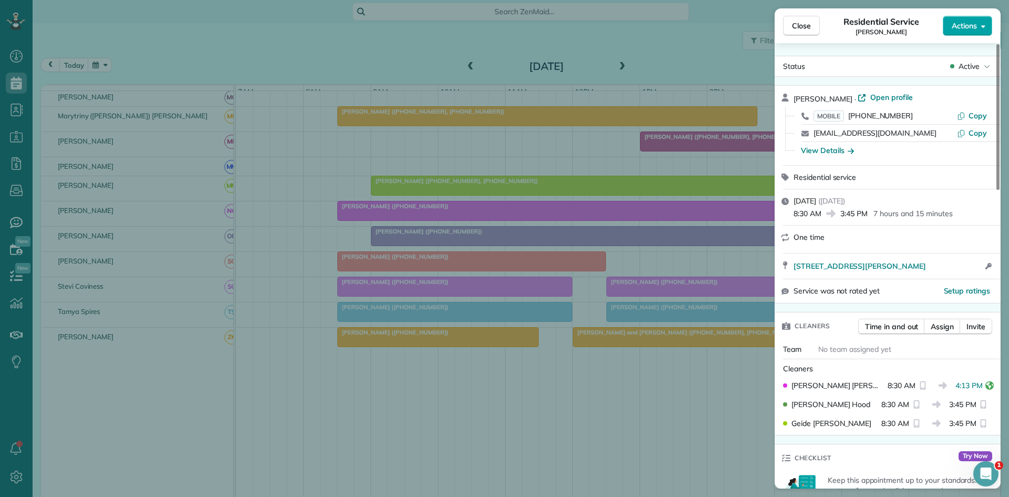
click at [968, 23] on span "Actions" at bounding box center [964, 25] width 25 height 11
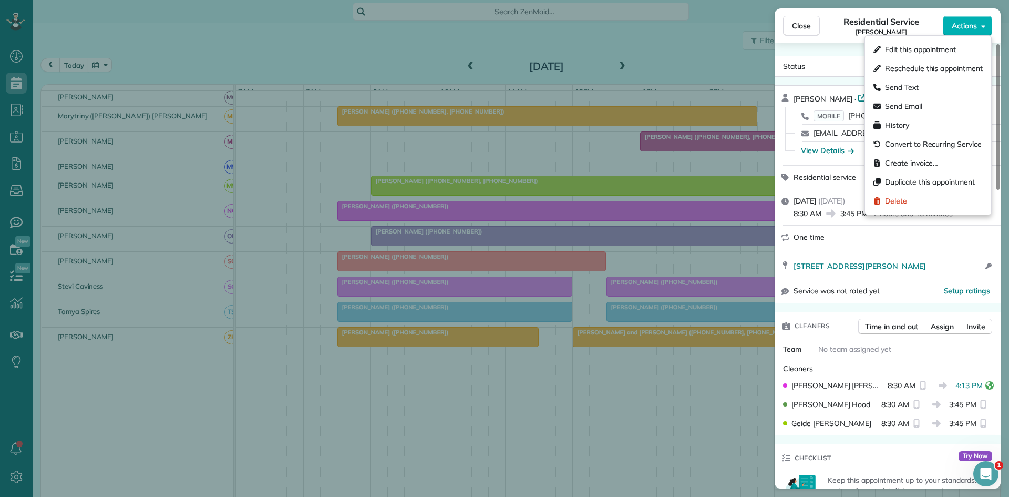
click at [861, 56] on div "Status Active" at bounding box center [887, 66] width 226 height 21
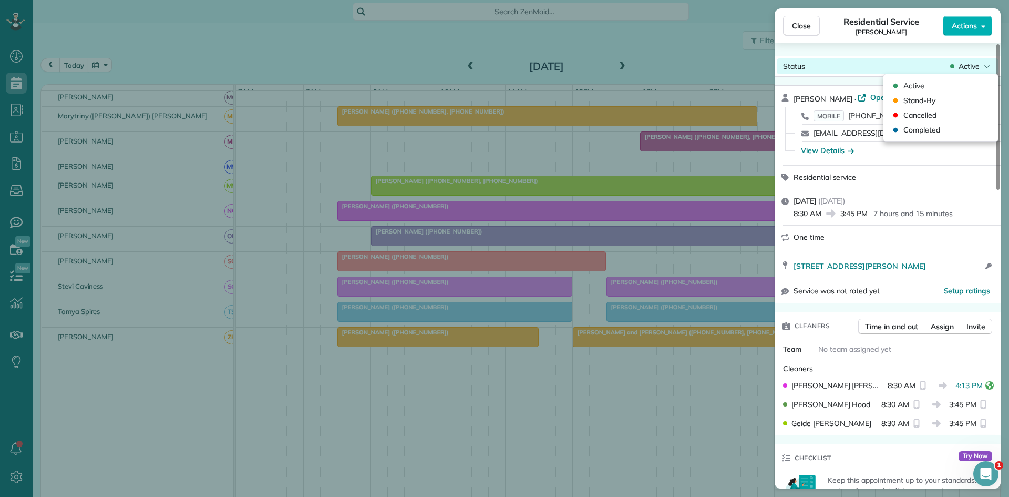
click at [962, 65] on span "Active" at bounding box center [968, 66] width 21 height 11
click at [917, 113] on span "Cancelled" at bounding box center [919, 115] width 33 height 11
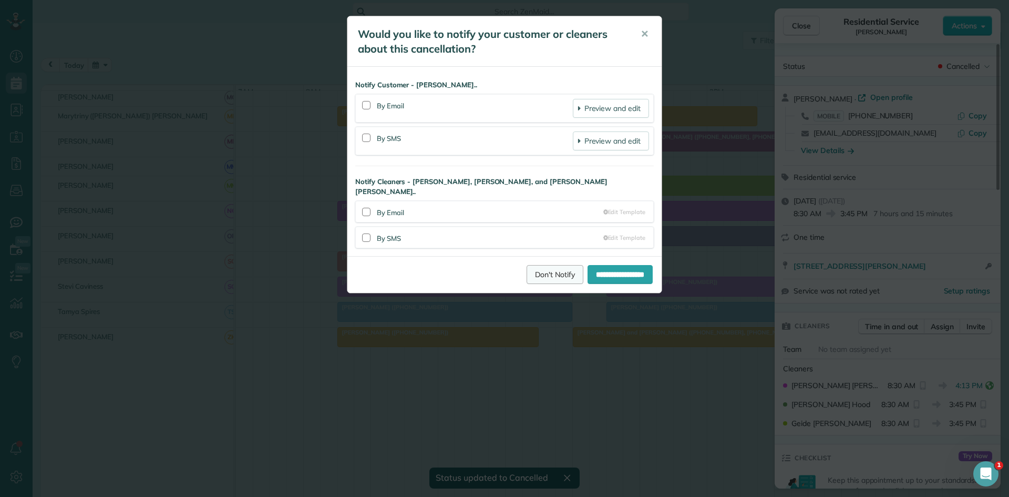
click at [541, 266] on link "Don't Notify" at bounding box center [554, 274] width 57 height 19
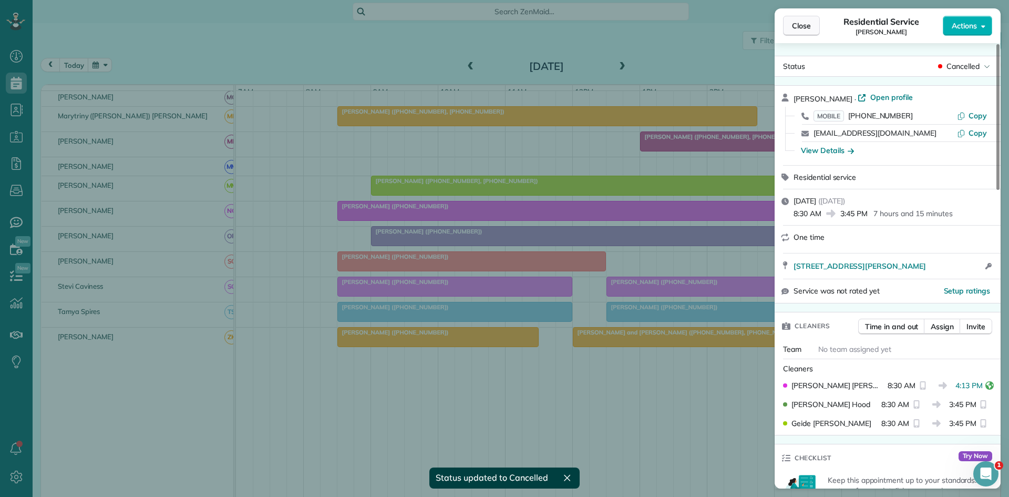
click at [790, 27] on button "Close" at bounding box center [801, 26] width 37 height 20
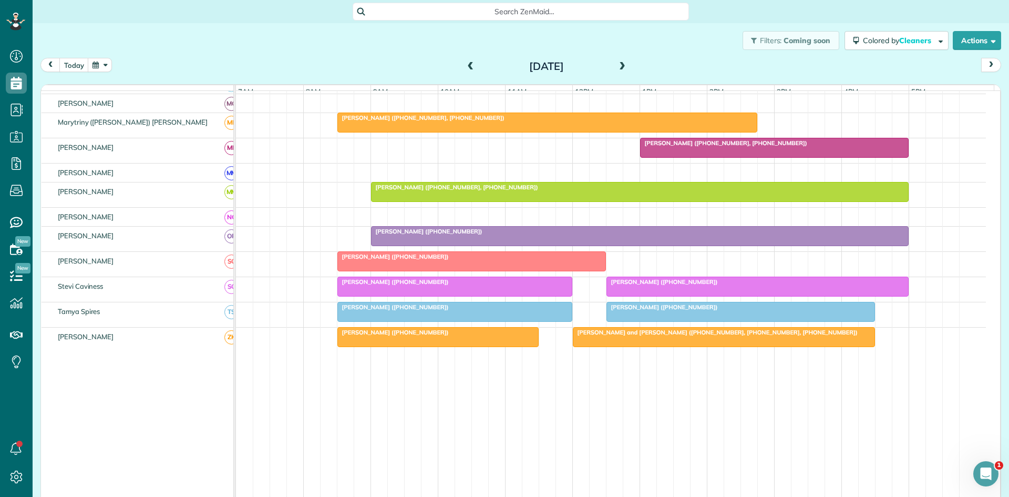
scroll to position [480, 0]
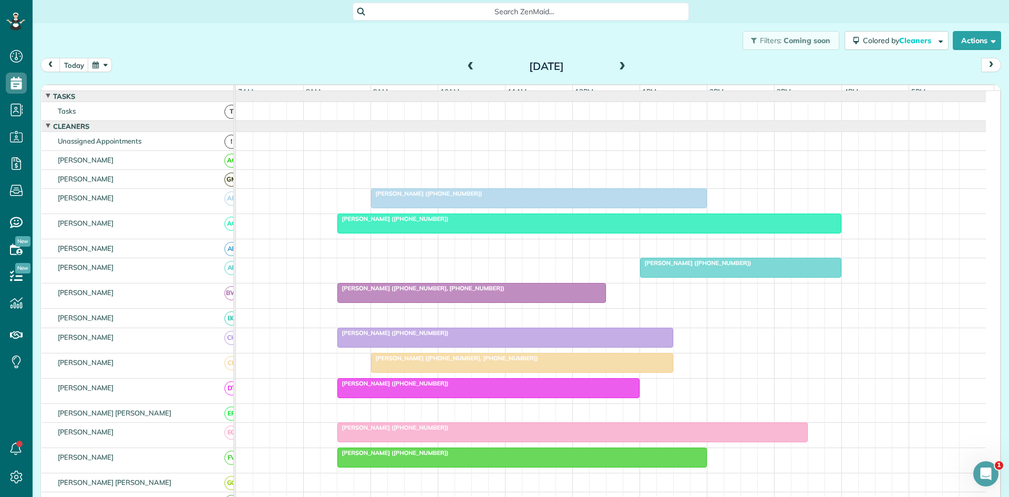
click at [471, 74] on span at bounding box center [471, 67] width 12 height 16
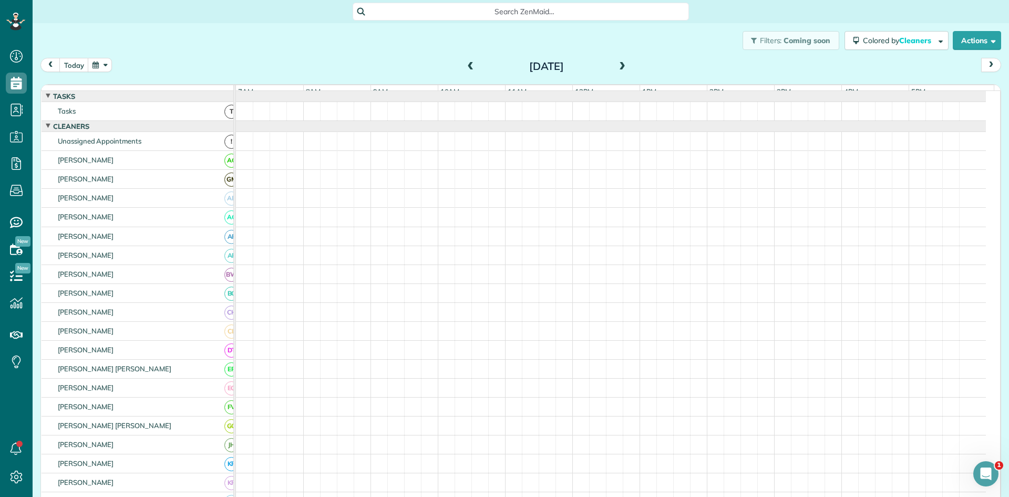
click at [471, 74] on span at bounding box center [471, 67] width 12 height 16
click at [616, 69] on span at bounding box center [622, 66] width 12 height 9
